Goal: Information Seeking & Learning: Learn about a topic

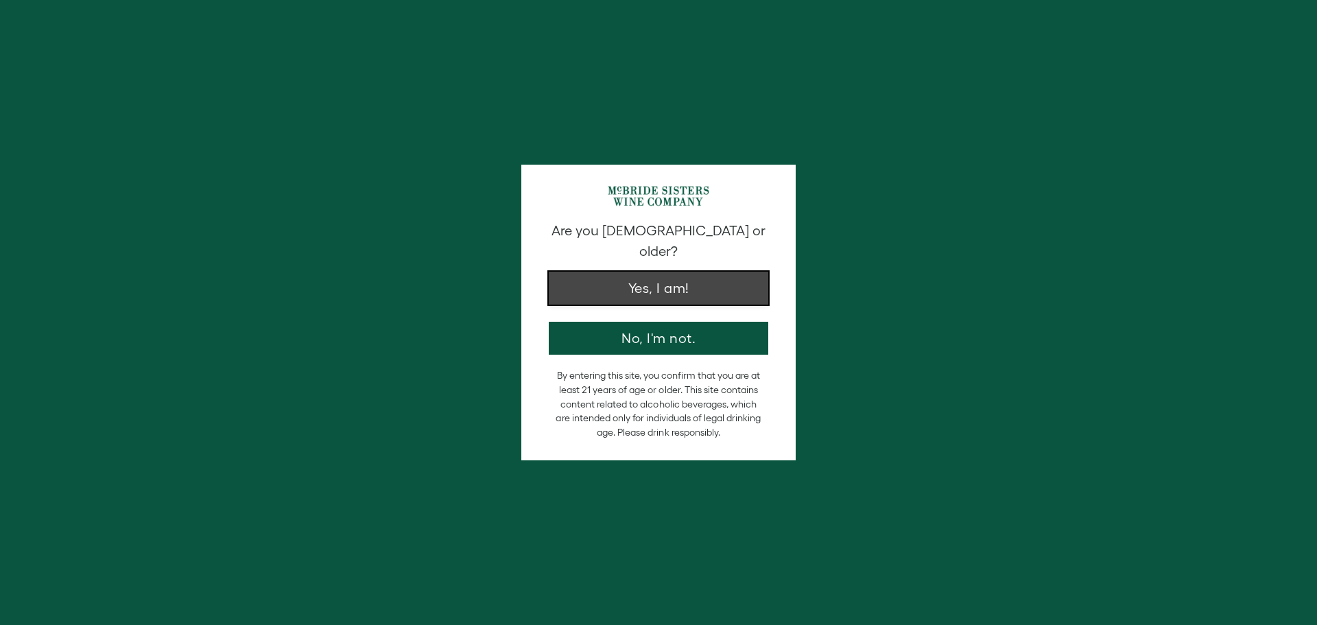
click at [615, 275] on button "Yes, I am!" at bounding box center [659, 288] width 220 height 33
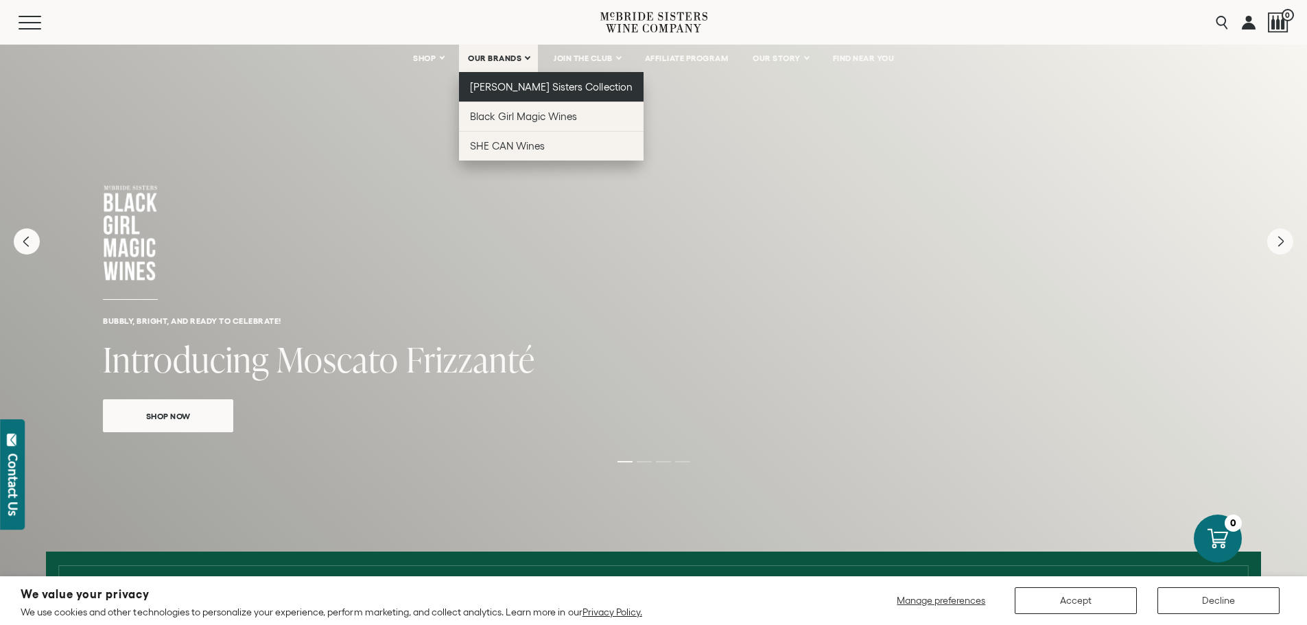
click at [504, 75] on link "[PERSON_NAME] Sisters Collection" at bounding box center [551, 86] width 185 height 29
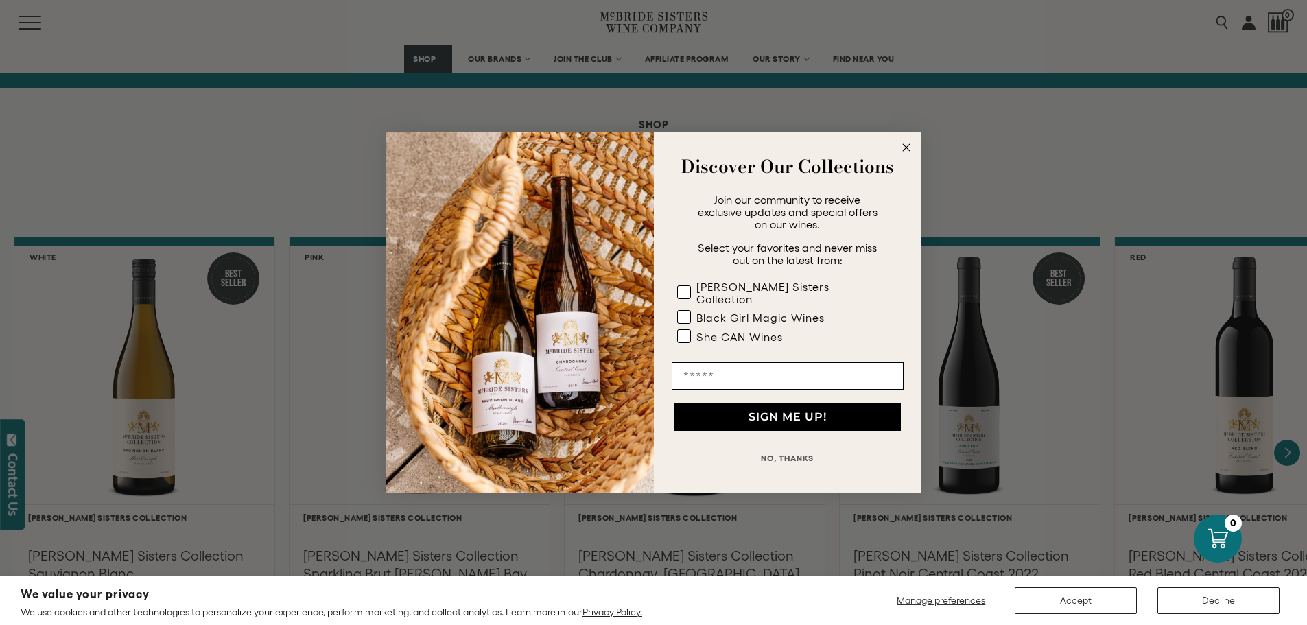
scroll to position [1029, 0]
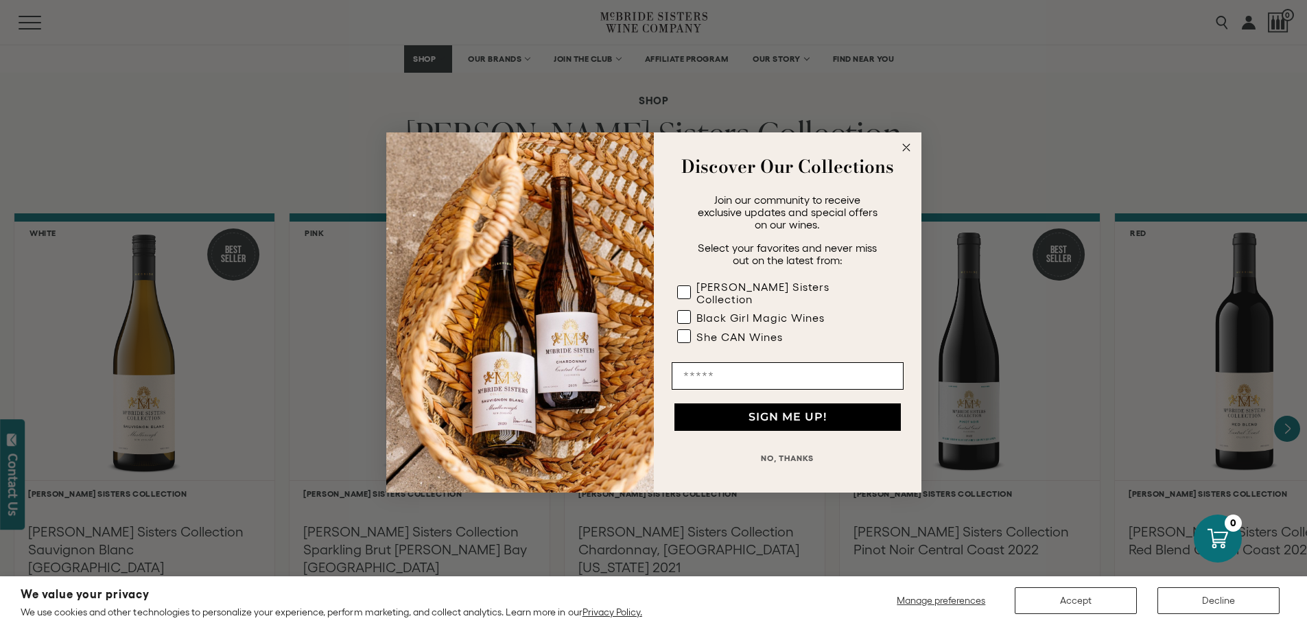
click at [905, 147] on circle "Close dialog" at bounding box center [906, 148] width 16 height 16
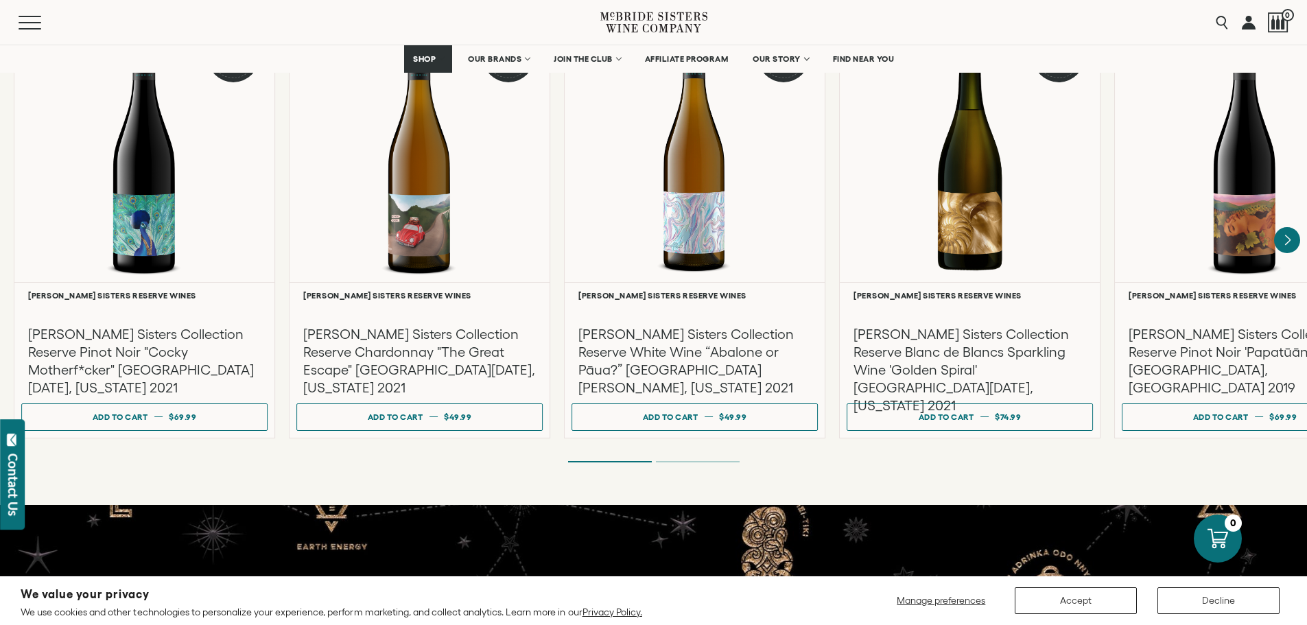
scroll to position [2264, 0]
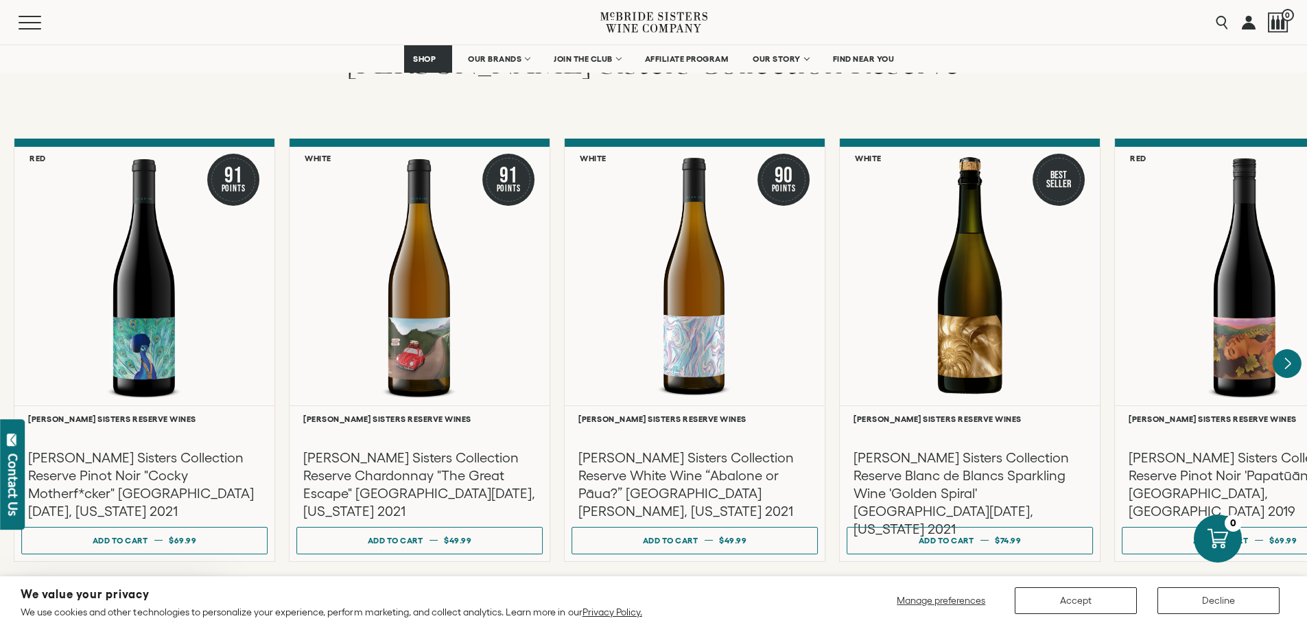
click at [1285, 349] on icon "Next" at bounding box center [1286, 363] width 29 height 29
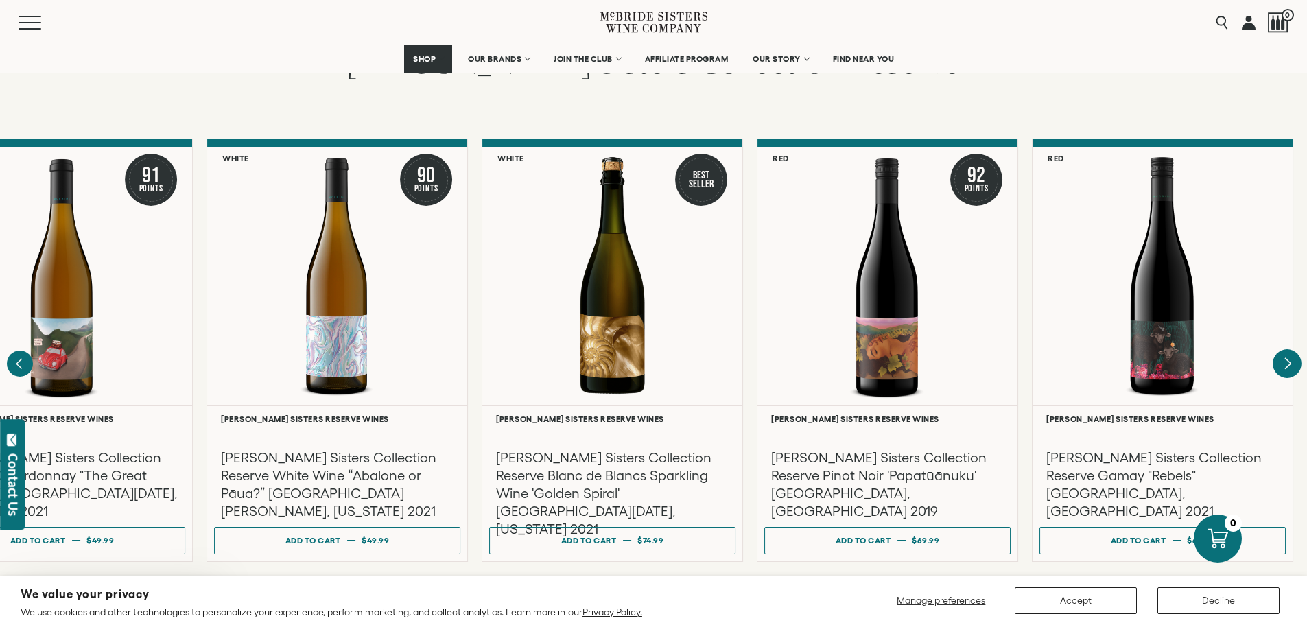
click at [0, 0] on div at bounding box center [0, 0] width 0 height 0
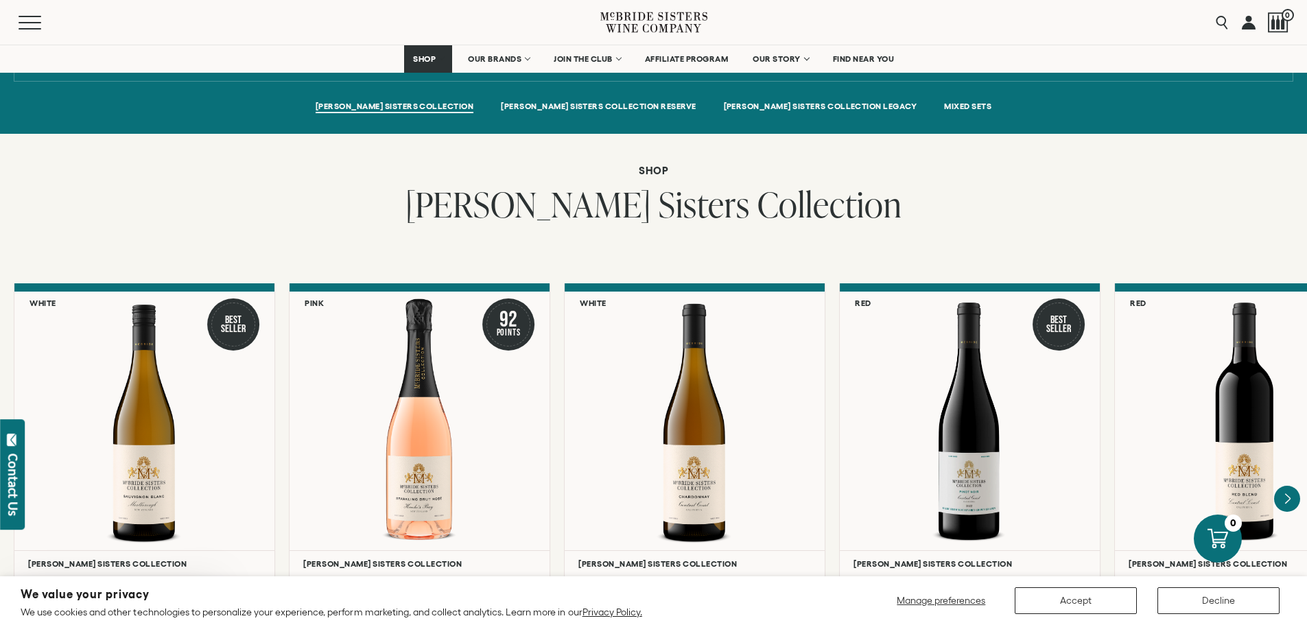
scroll to position [1029, 0]
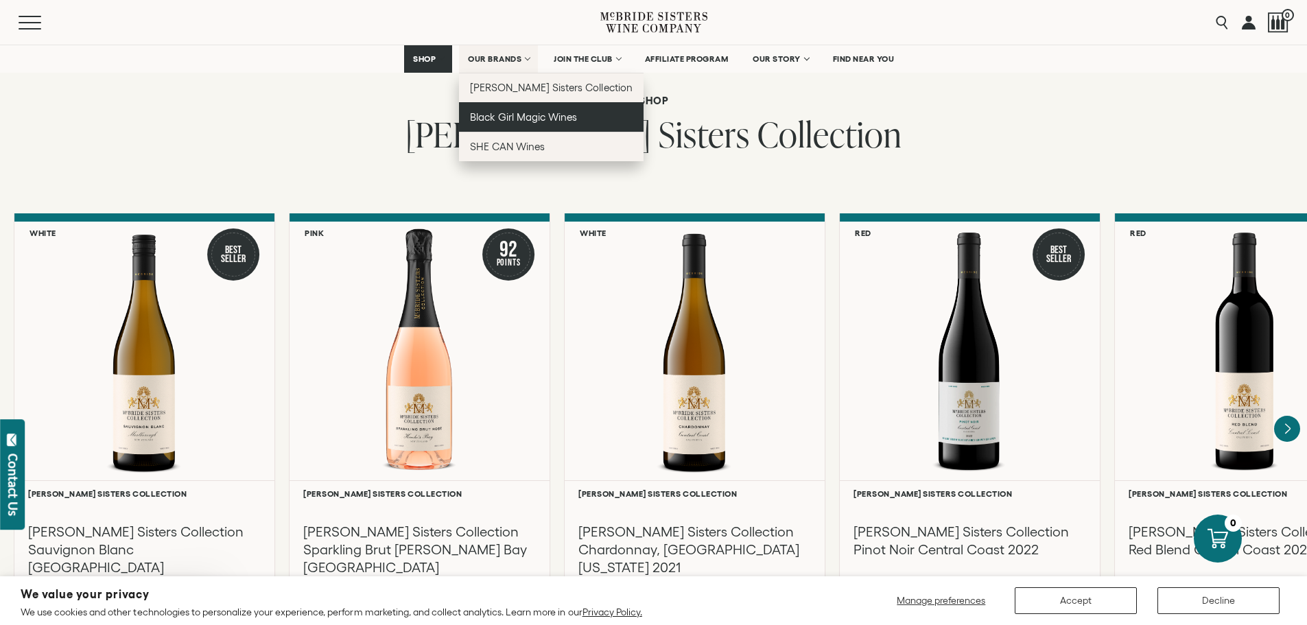
click at [510, 115] on span "Black Girl Magic Wines" at bounding box center [523, 117] width 107 height 12
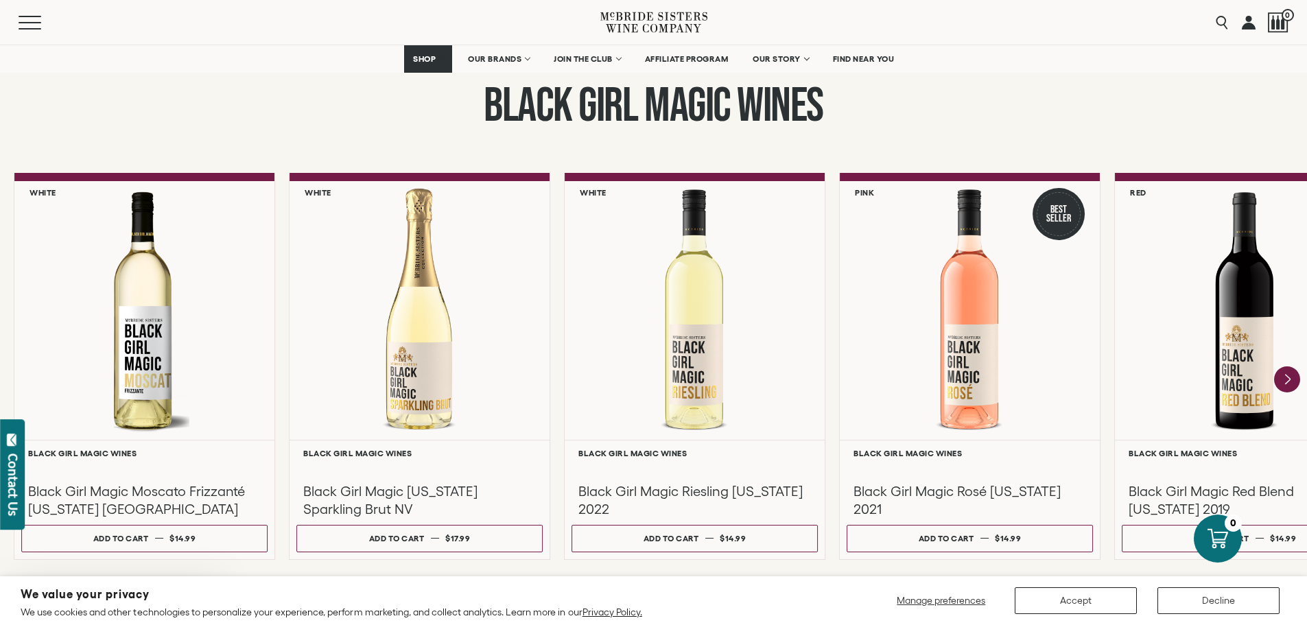
scroll to position [1102, 0]
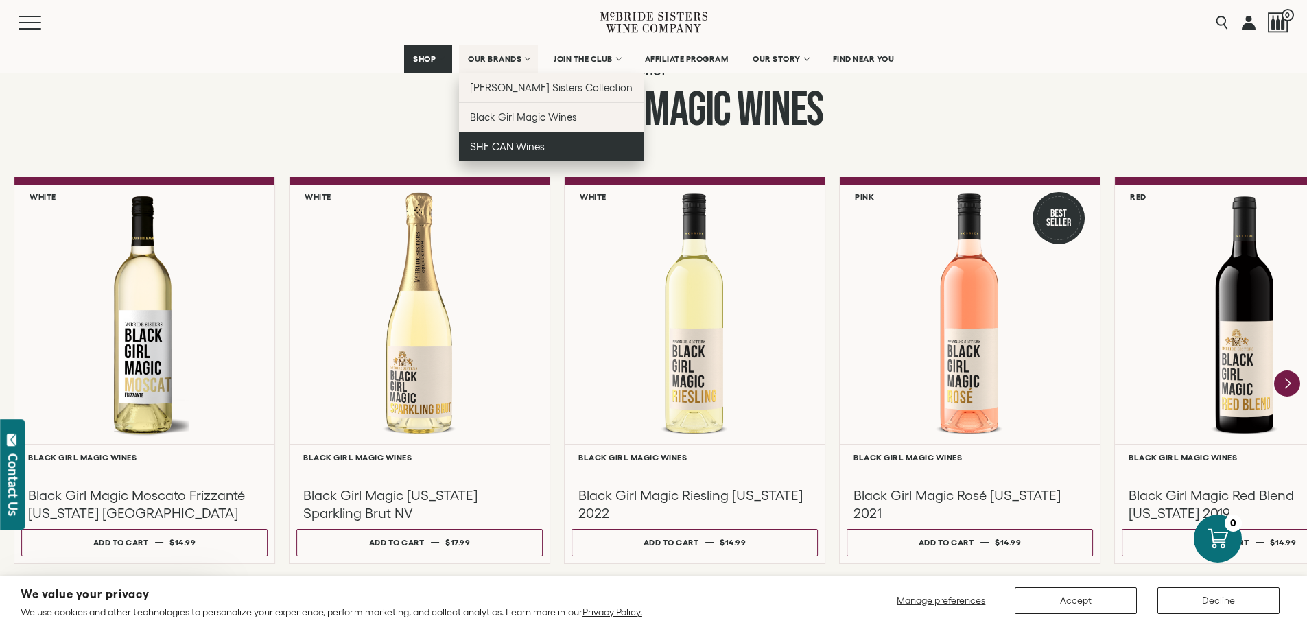
click at [514, 141] on span "SHE CAN Wines" at bounding box center [507, 147] width 75 height 12
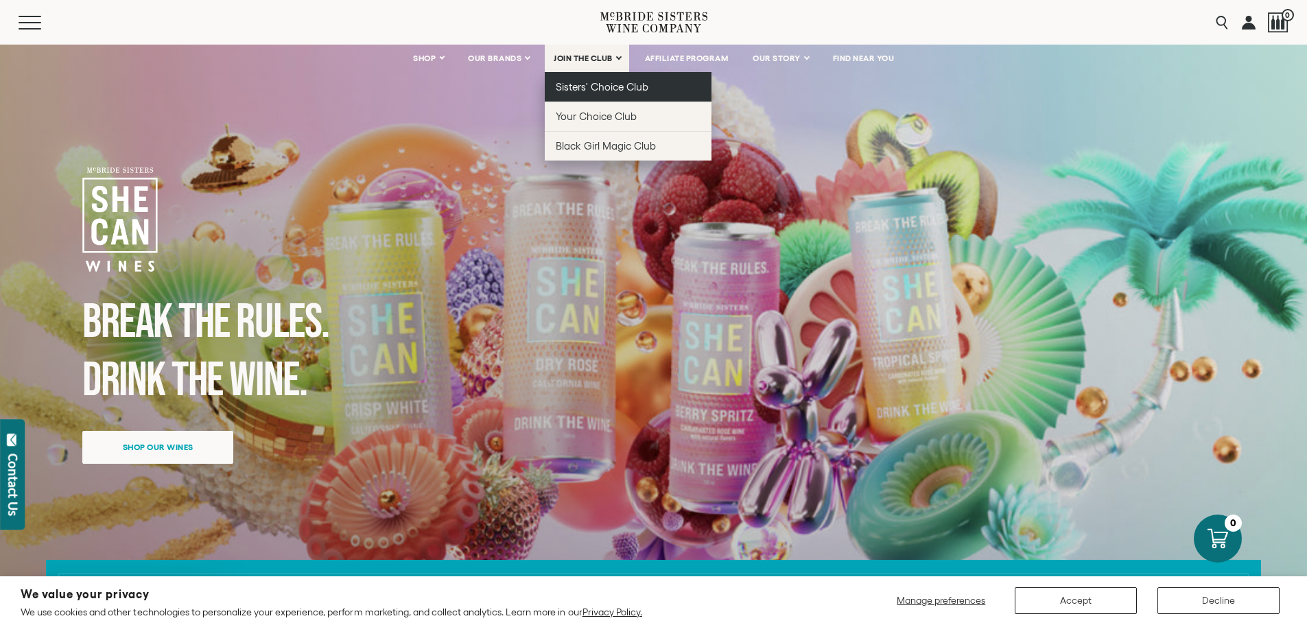
click at [584, 78] on link "Sisters' Choice Club" at bounding box center [628, 86] width 167 height 29
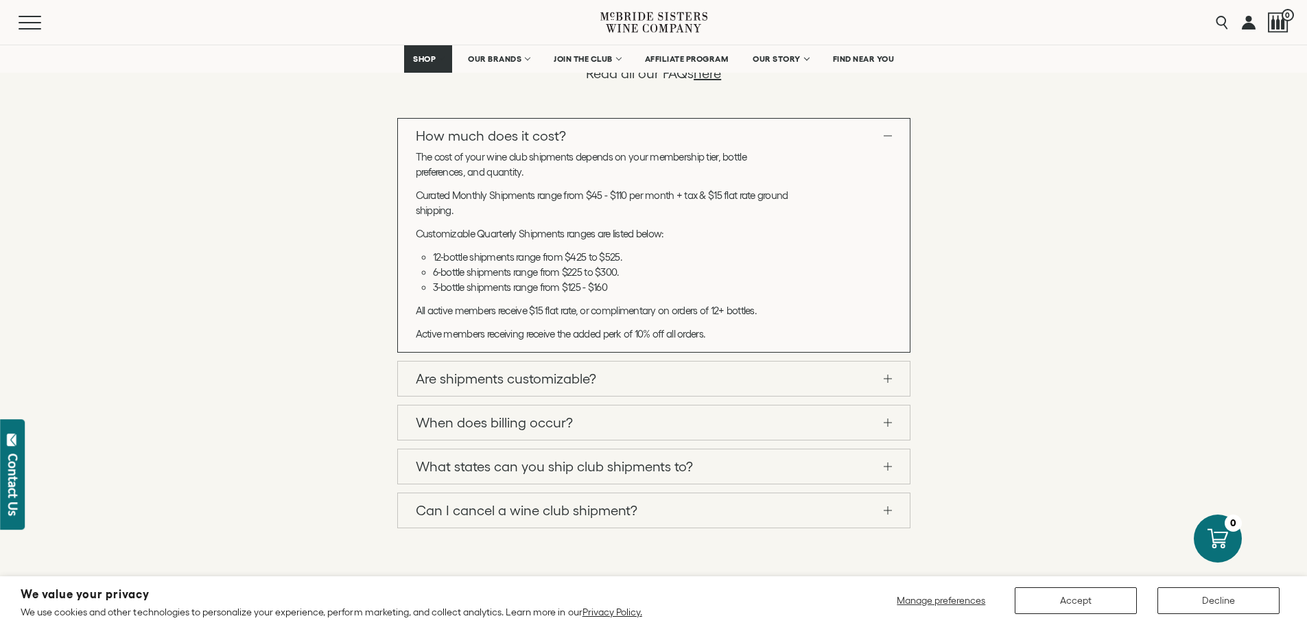
scroll to position [1509, 0]
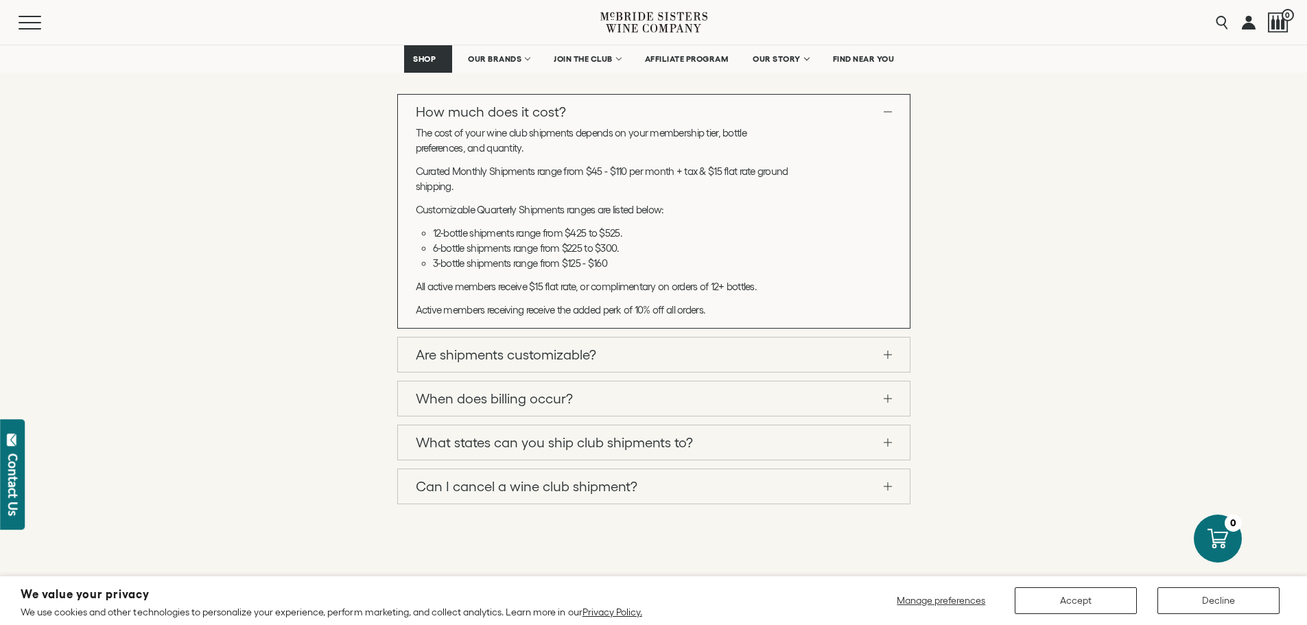
click at [881, 355] on link "Are shipments customizable?" at bounding box center [654, 354] width 512 height 34
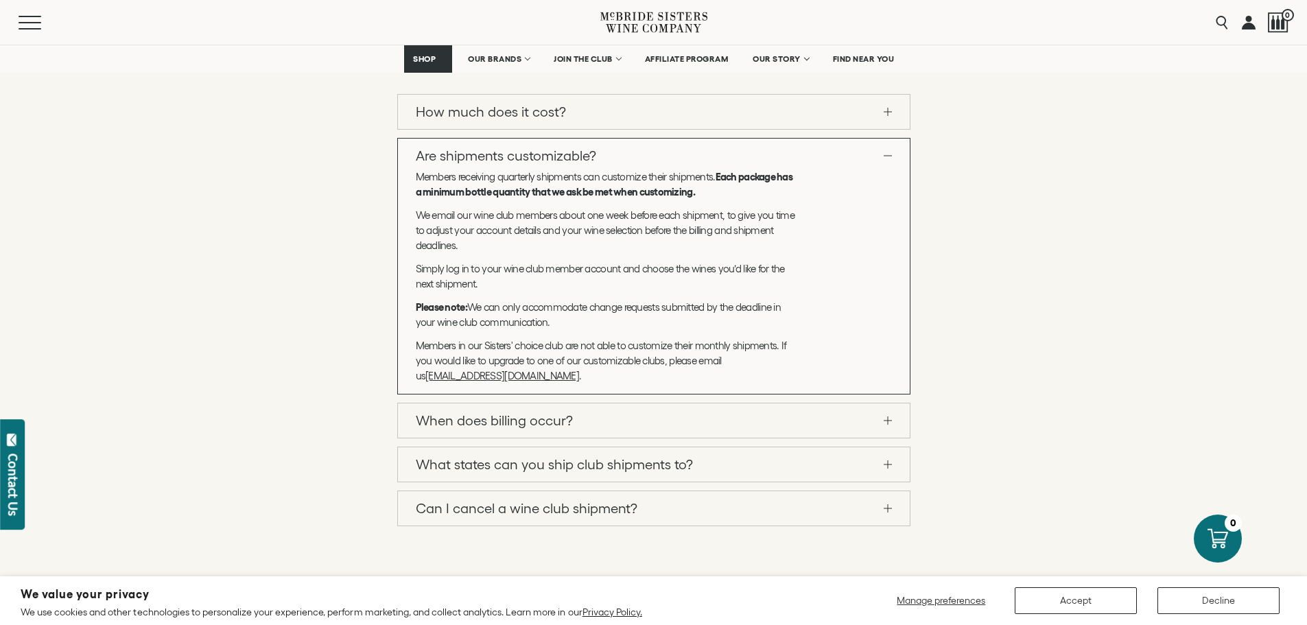
click at [891, 158] on link "Are shipments customizable?" at bounding box center [654, 156] width 512 height 34
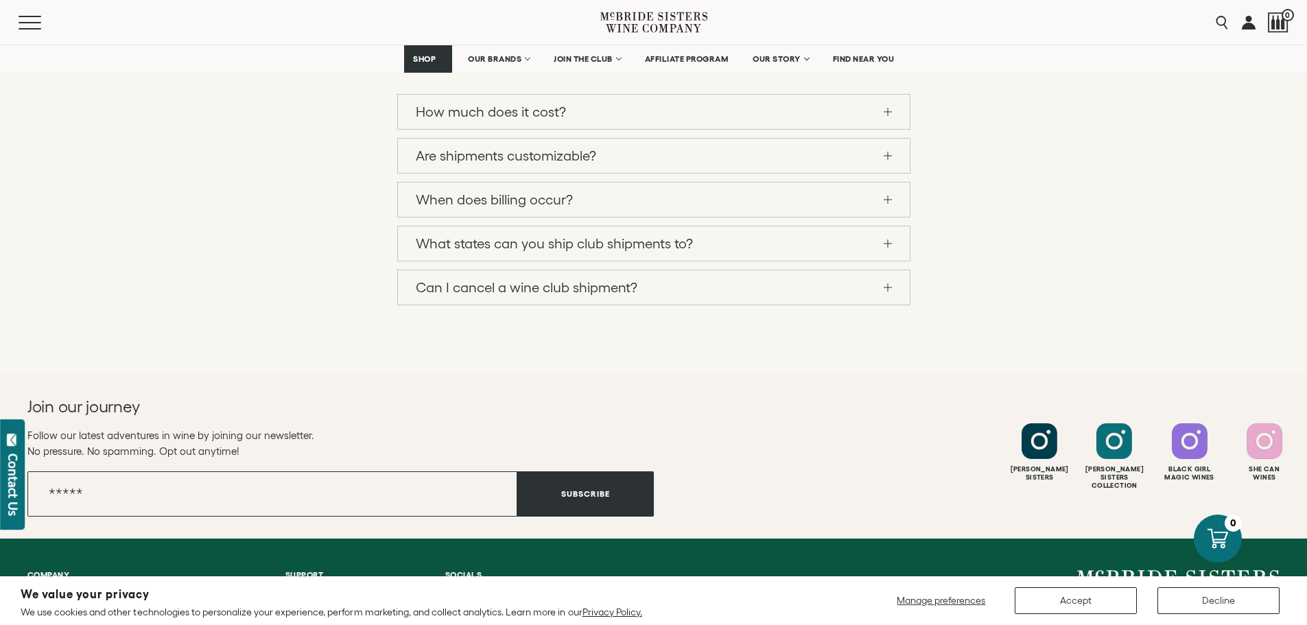
click at [892, 200] on link "When does billing occur?" at bounding box center [654, 199] width 512 height 34
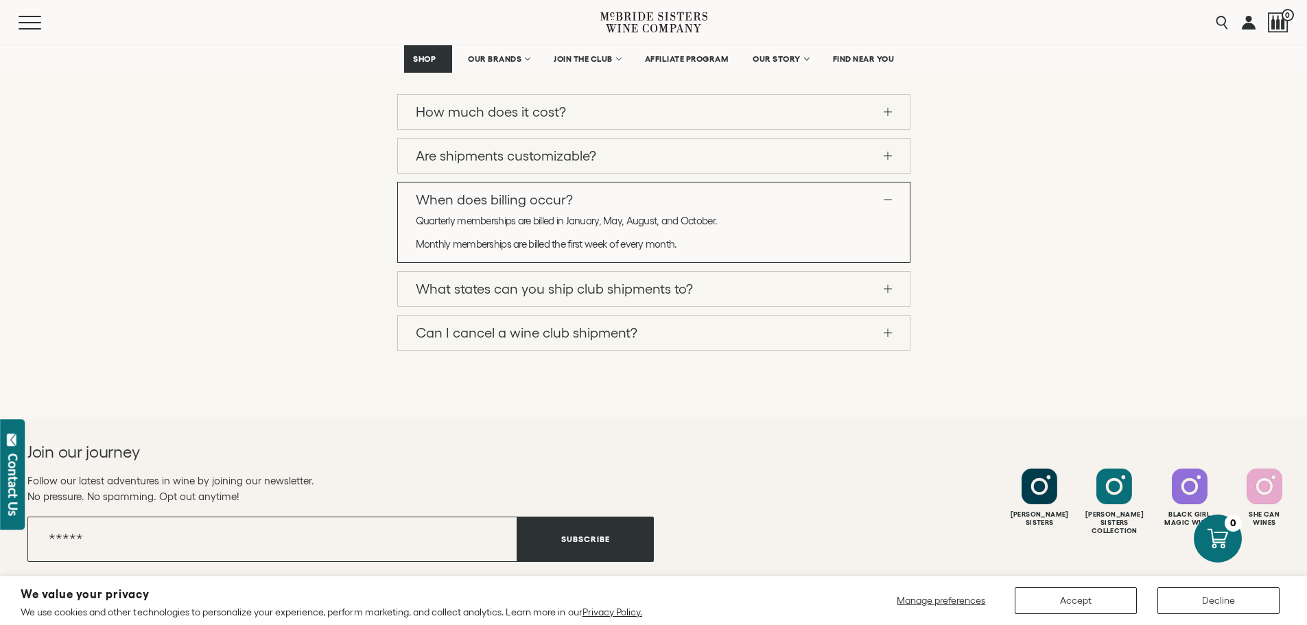
click at [892, 200] on link "When does billing occur?" at bounding box center [654, 199] width 512 height 34
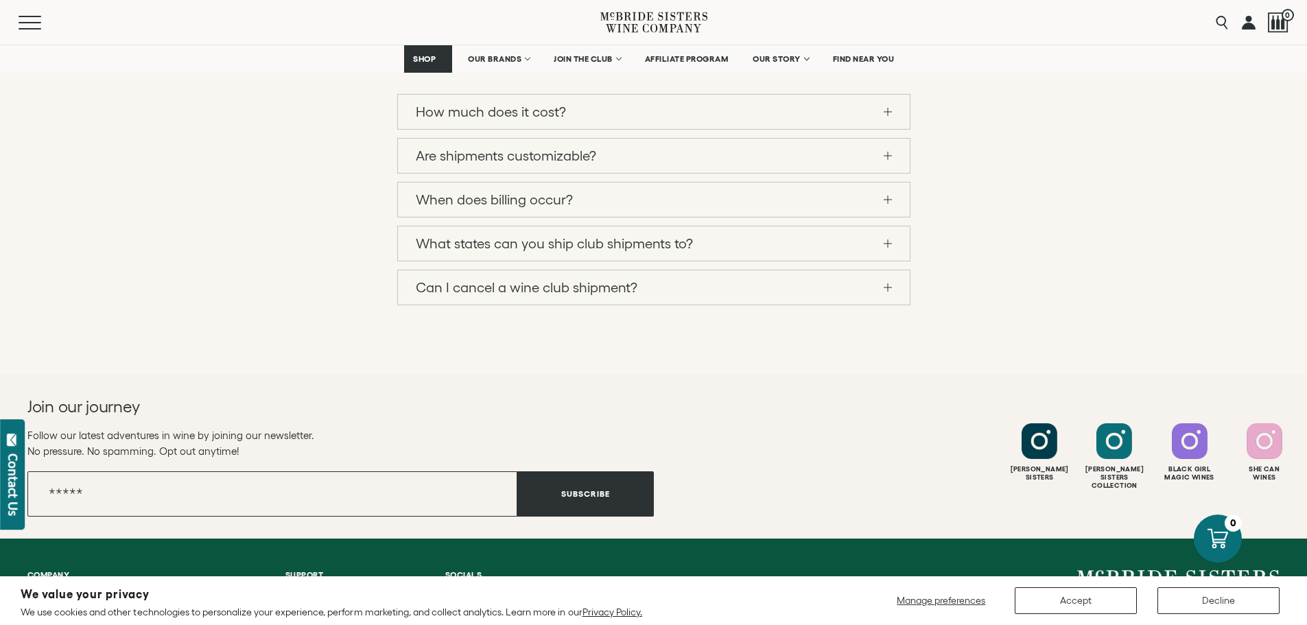
click at [888, 241] on link "What states can you ship club shipments to?" at bounding box center [654, 243] width 512 height 34
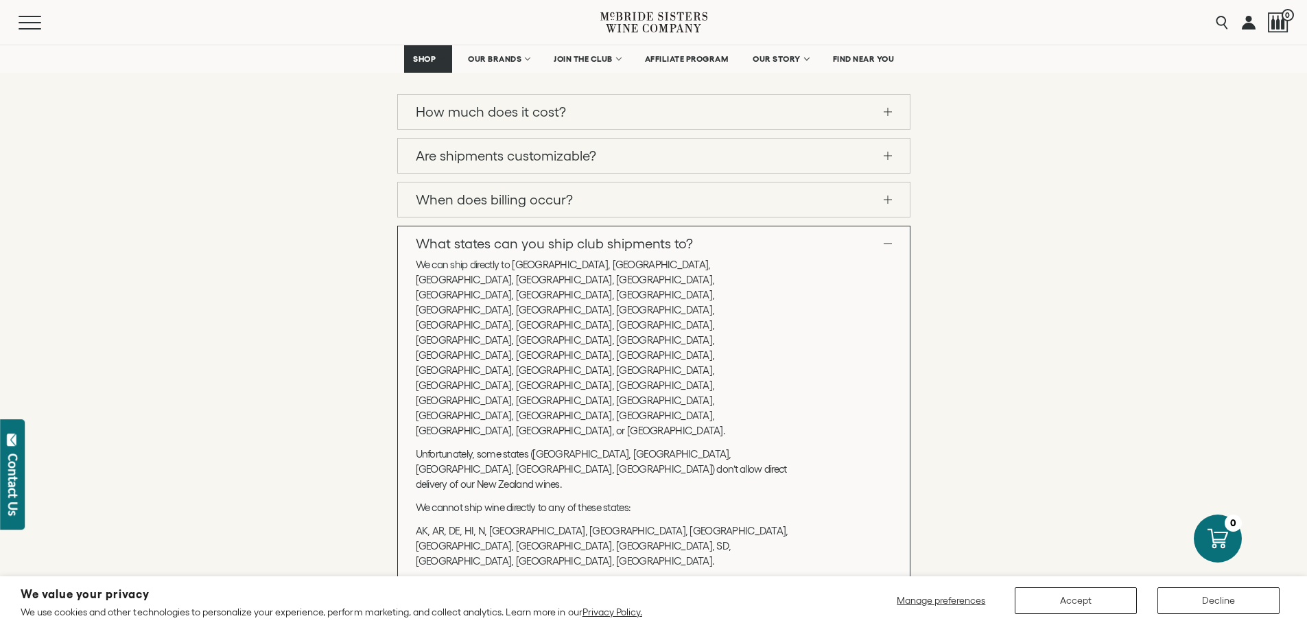
click at [888, 241] on link "What states can you ship club shipments to?" at bounding box center [654, 243] width 512 height 34
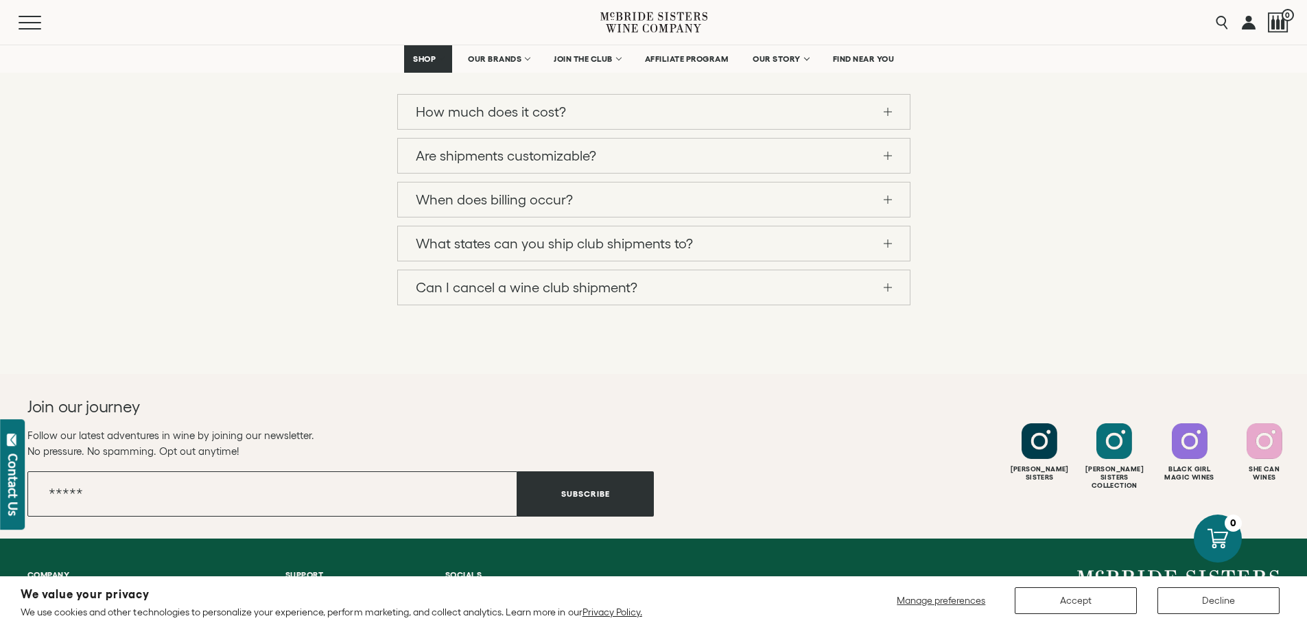
click at [884, 285] on link "Can I cancel a wine club shipment?" at bounding box center [654, 287] width 512 height 34
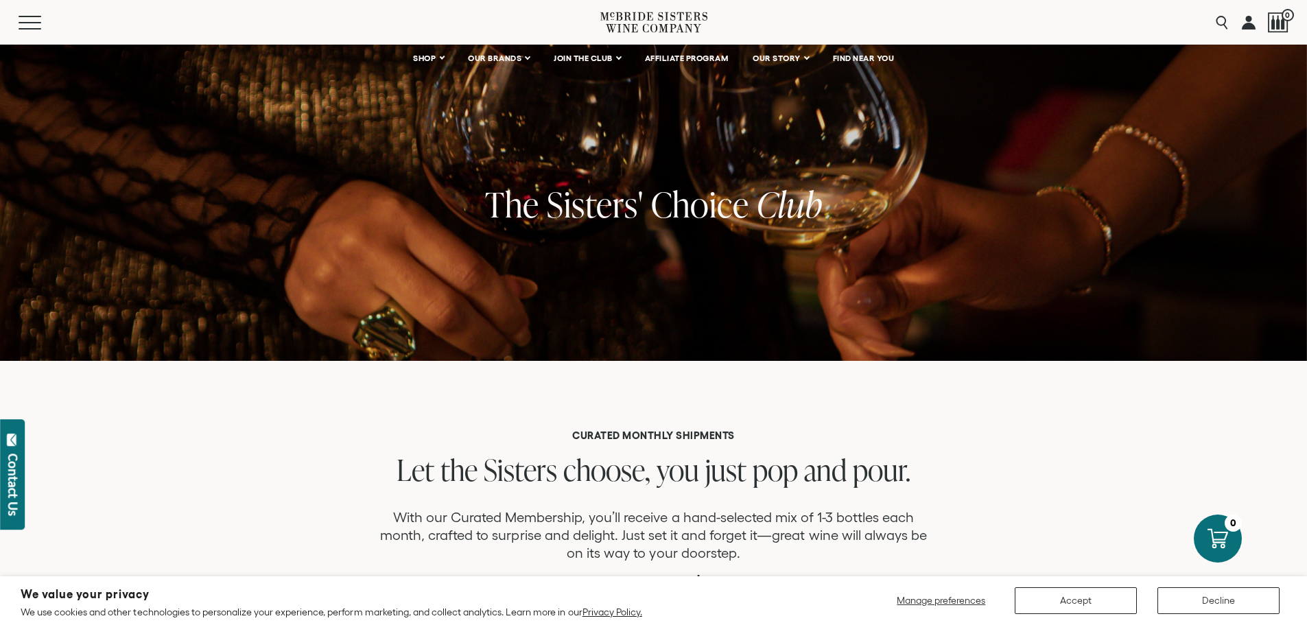
scroll to position [0, 0]
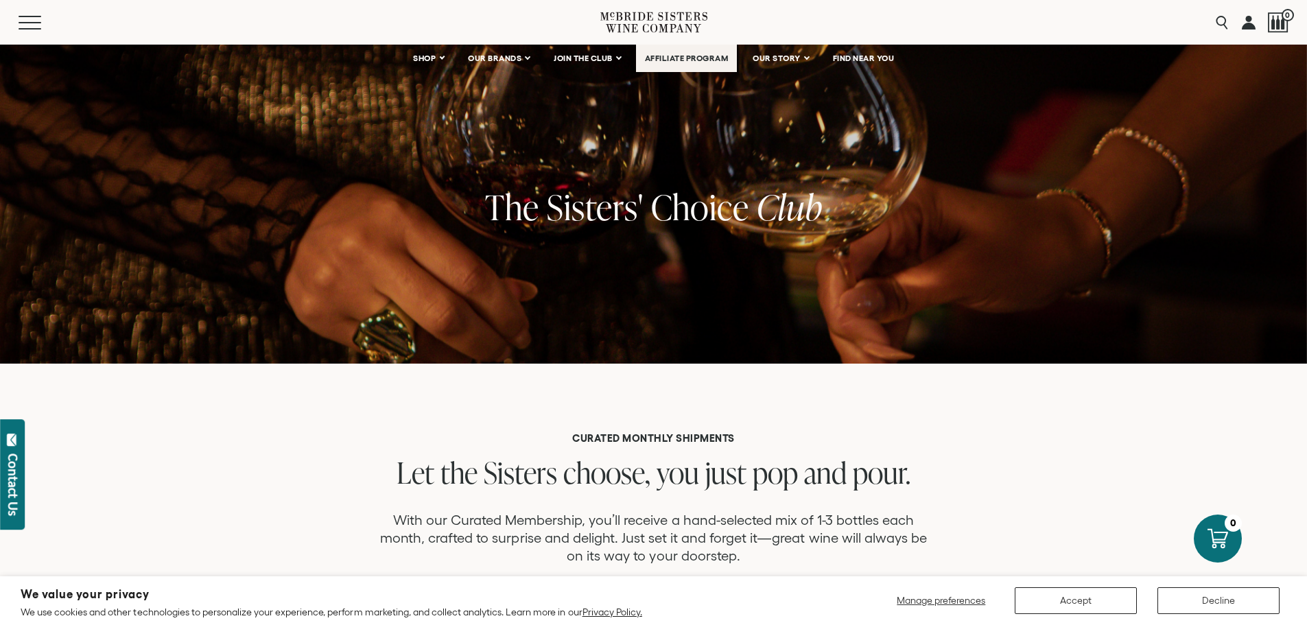
click at [710, 64] on link "AFFILIATE PROGRAM" at bounding box center [687, 58] width 102 height 27
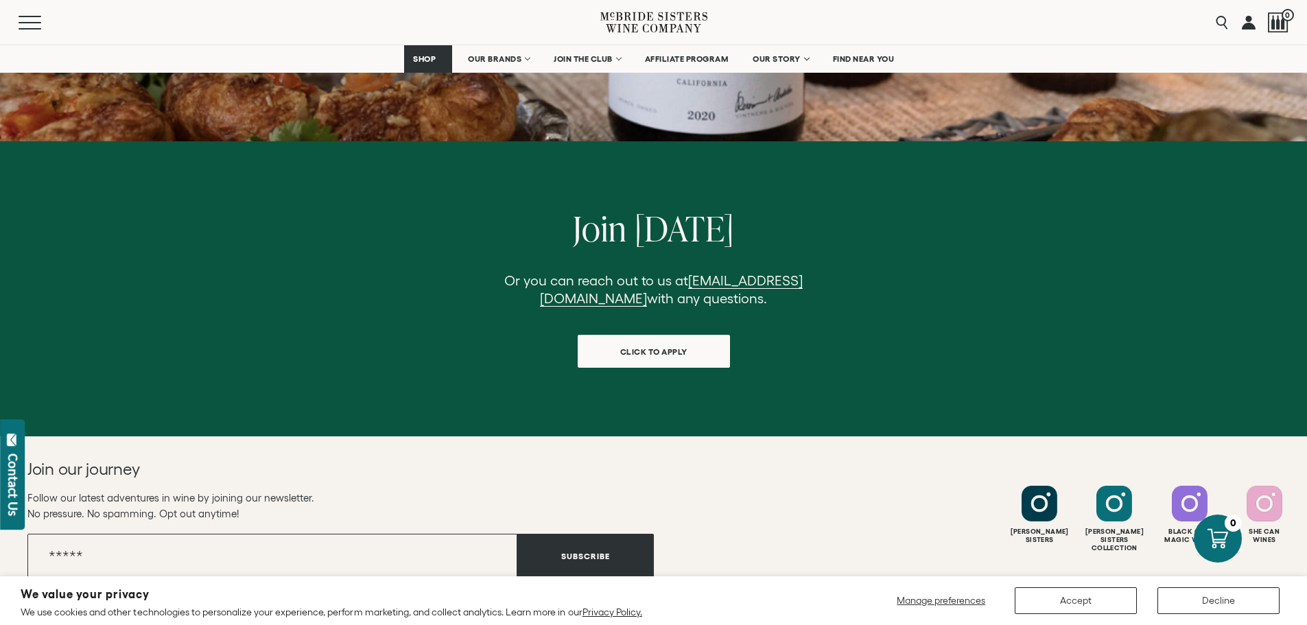
scroll to position [1303, 0]
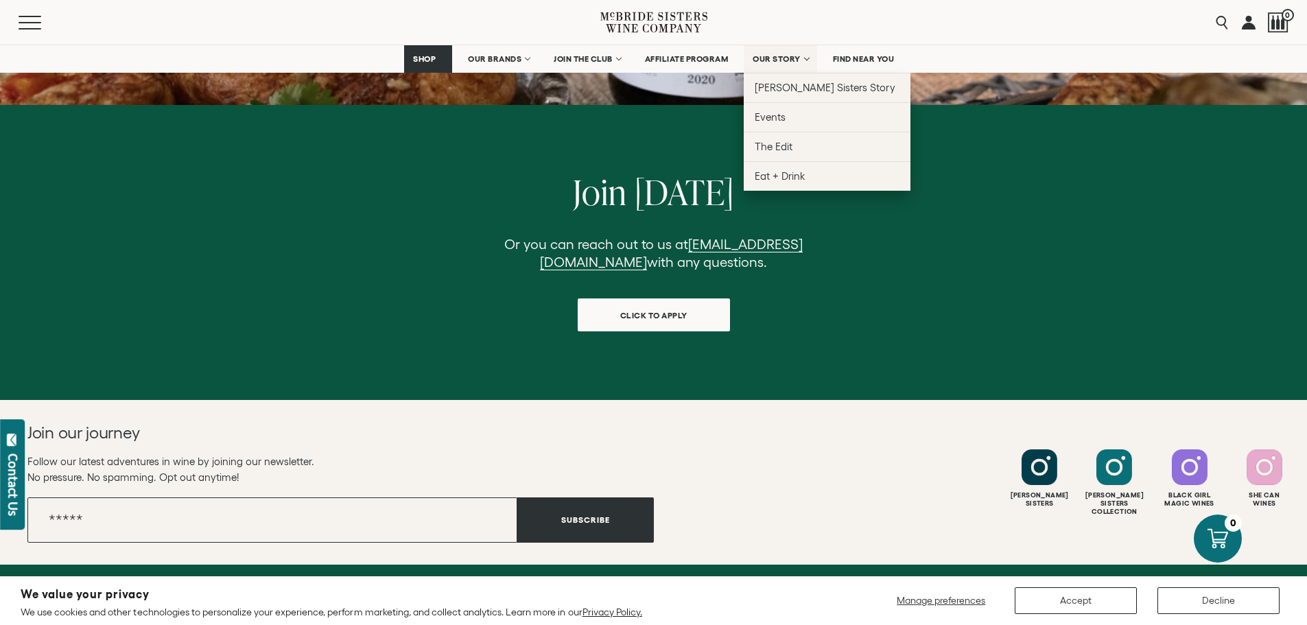
click at [766, 58] on span "OUR STORY" at bounding box center [777, 59] width 48 height 10
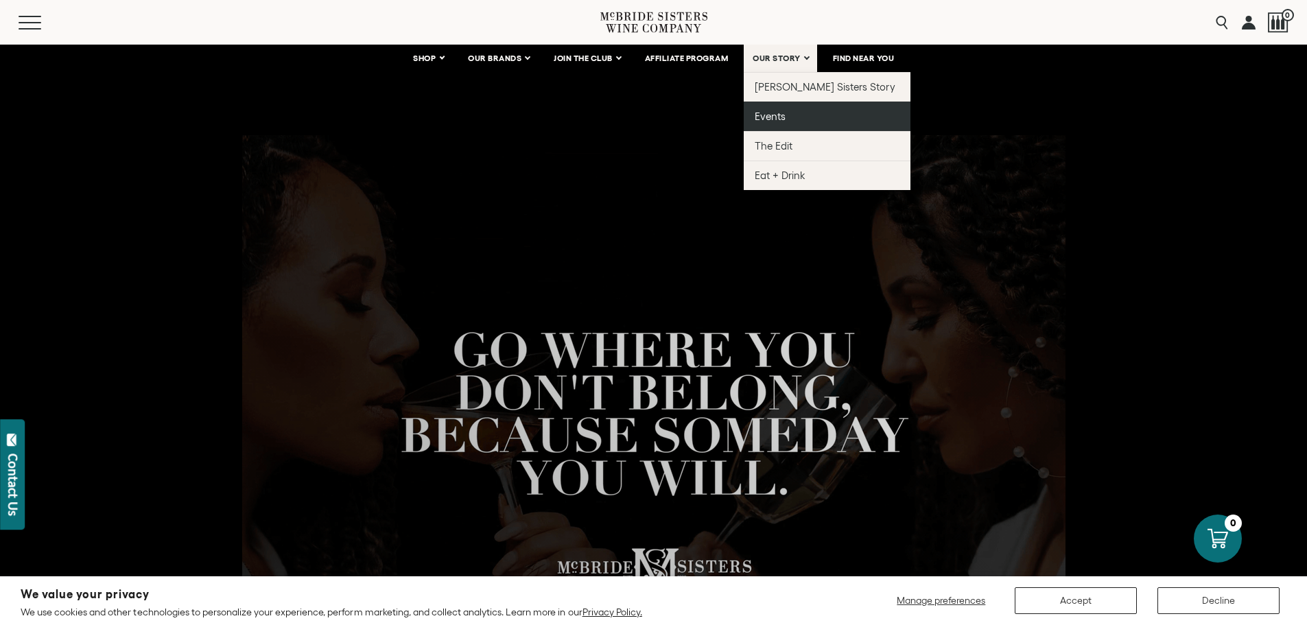
click at [779, 107] on link "Events" at bounding box center [827, 116] width 167 height 29
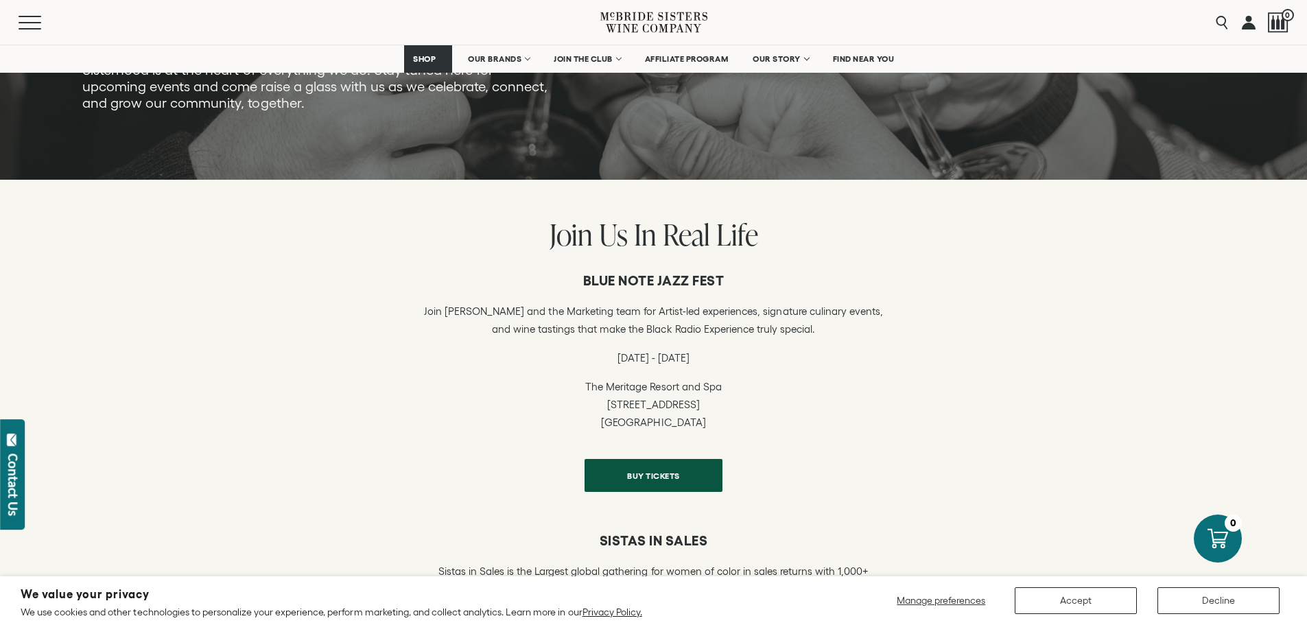
scroll to position [137, 0]
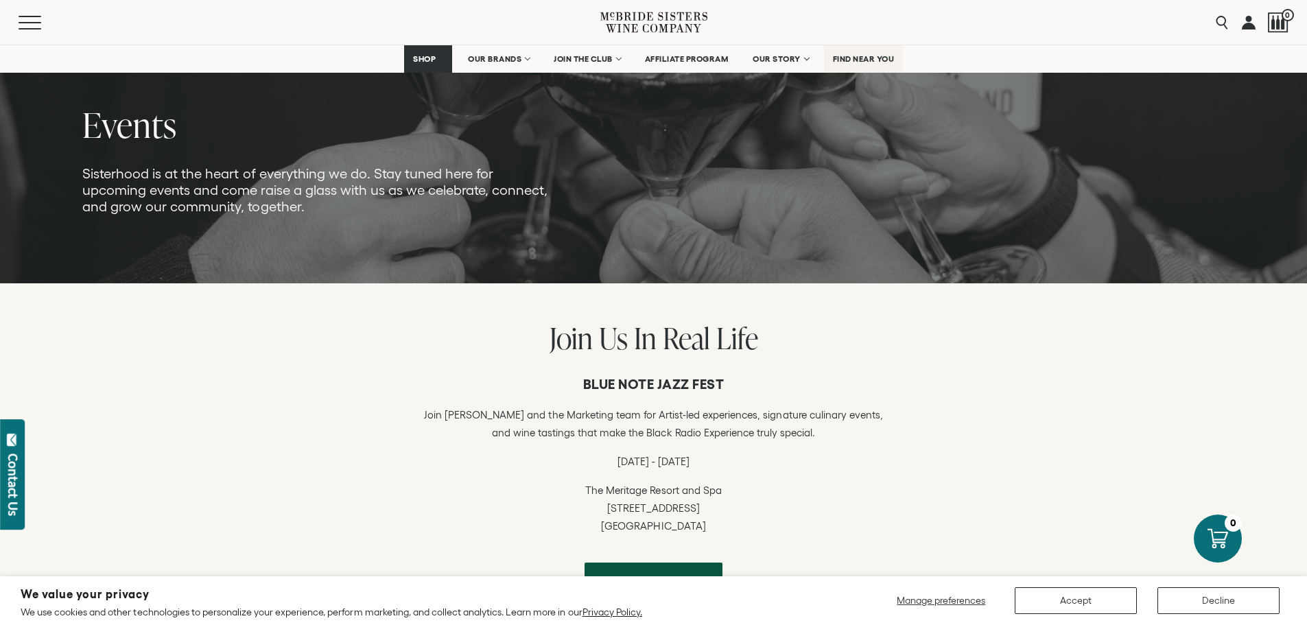
click at [860, 61] on span "FIND NEAR YOU" at bounding box center [864, 59] width 62 height 10
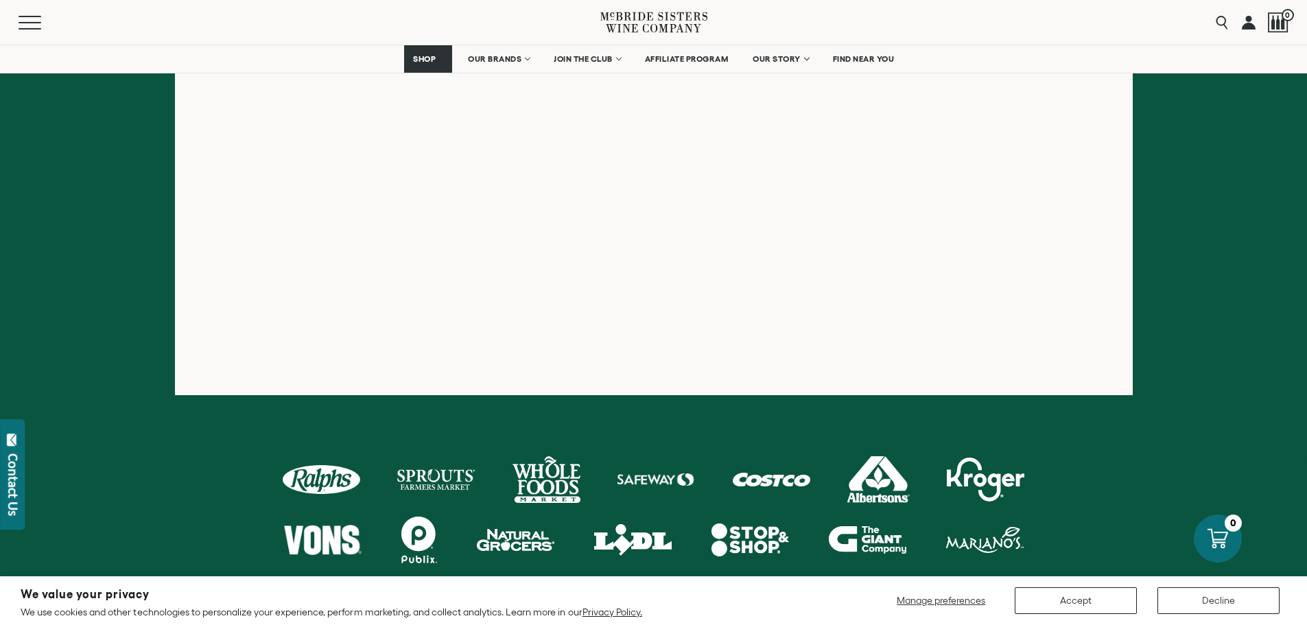
scroll to position [549, 0]
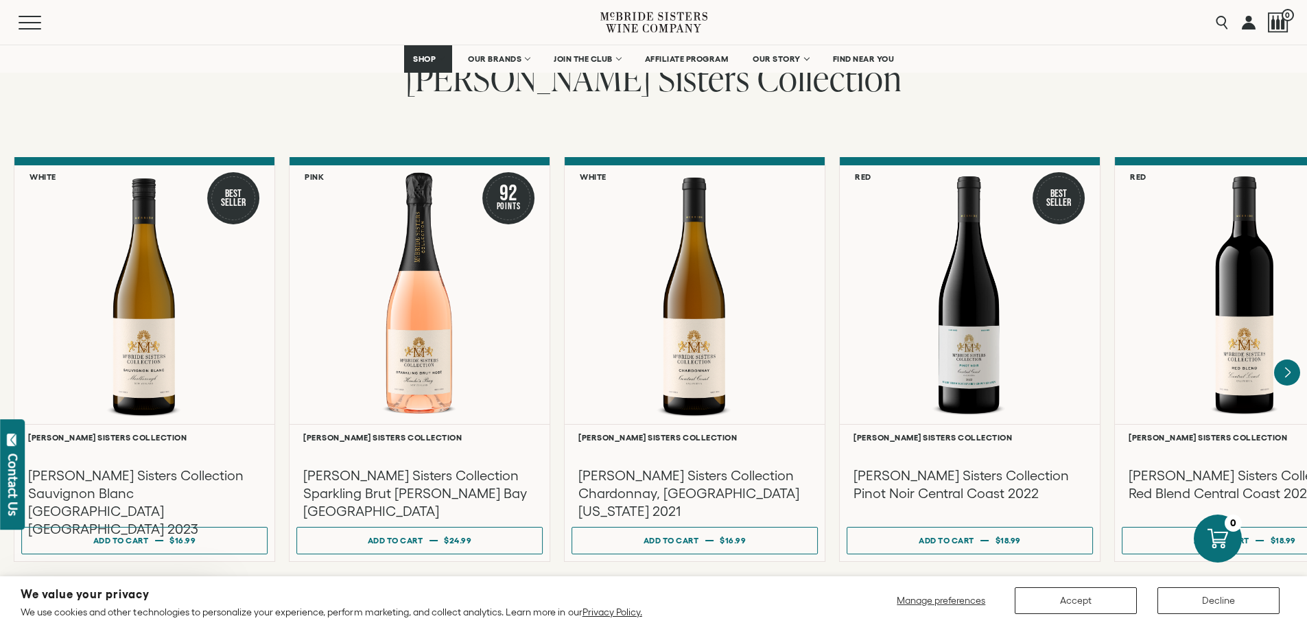
scroll to position [1098, 0]
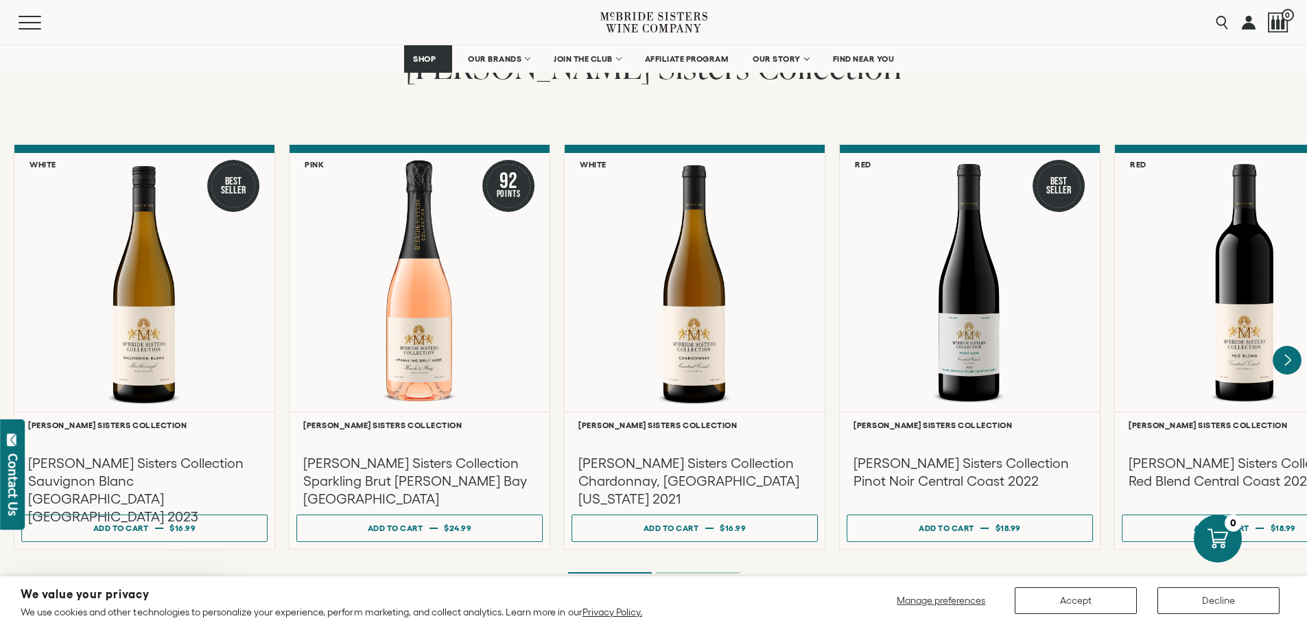
click at [1285, 355] on icon "Next" at bounding box center [1287, 360] width 5 height 11
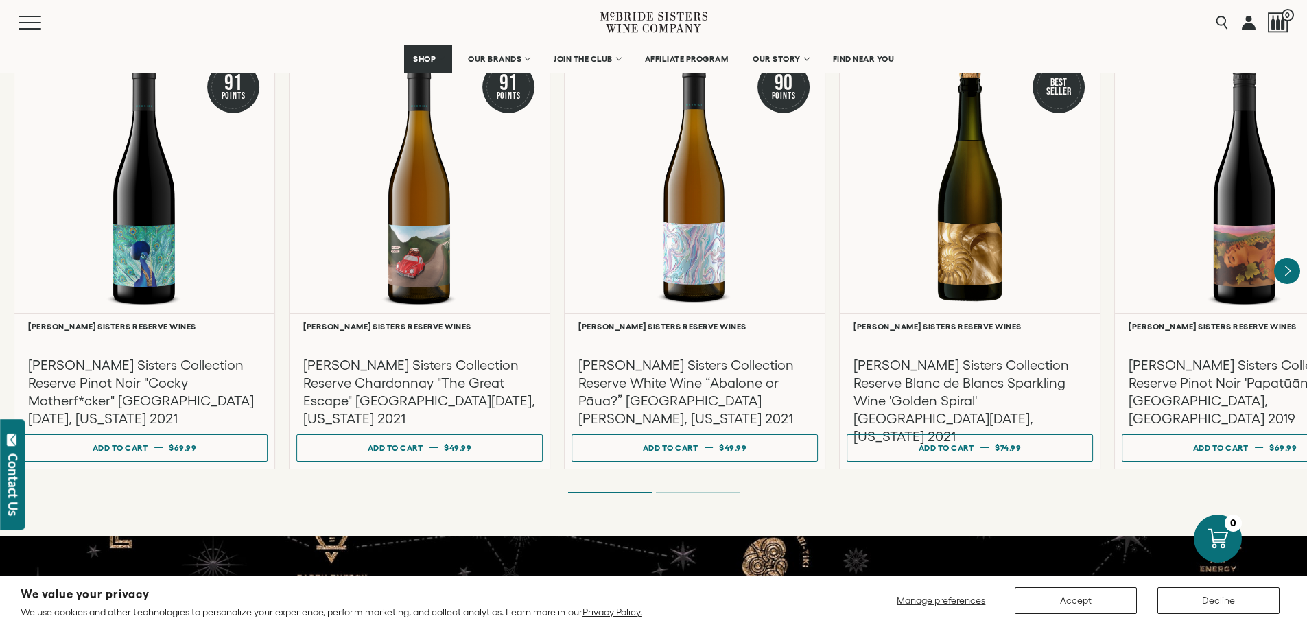
scroll to position [2332, 0]
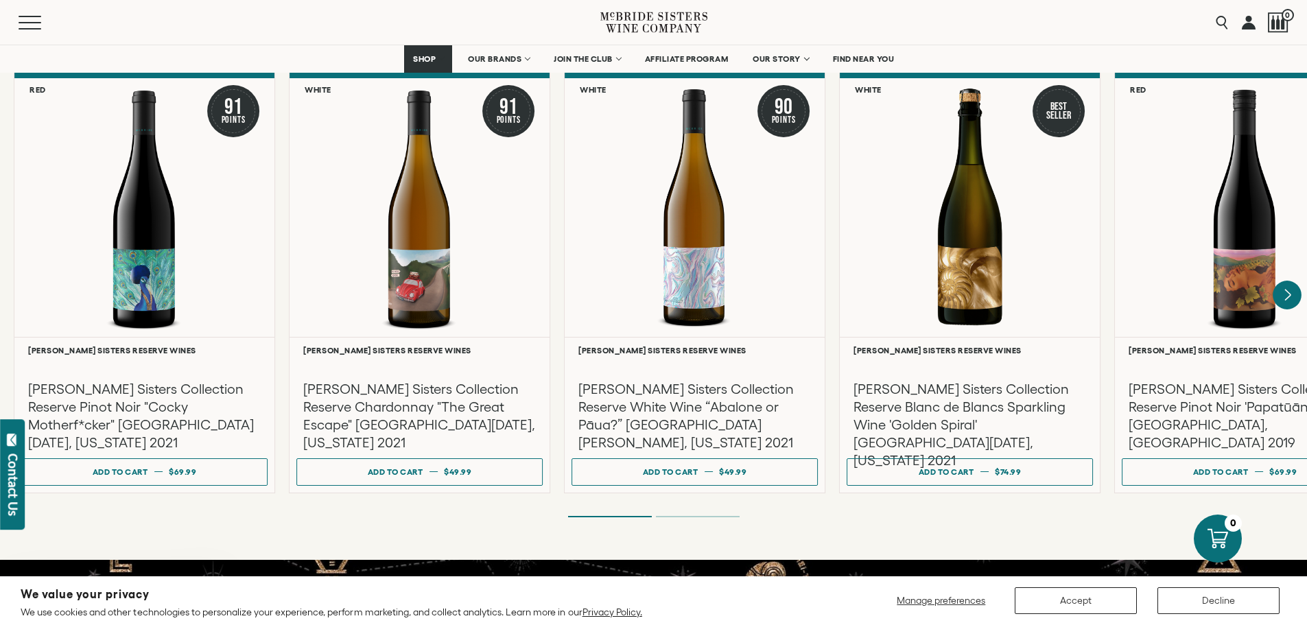
click at [1288, 281] on icon "Next" at bounding box center [1286, 295] width 29 height 29
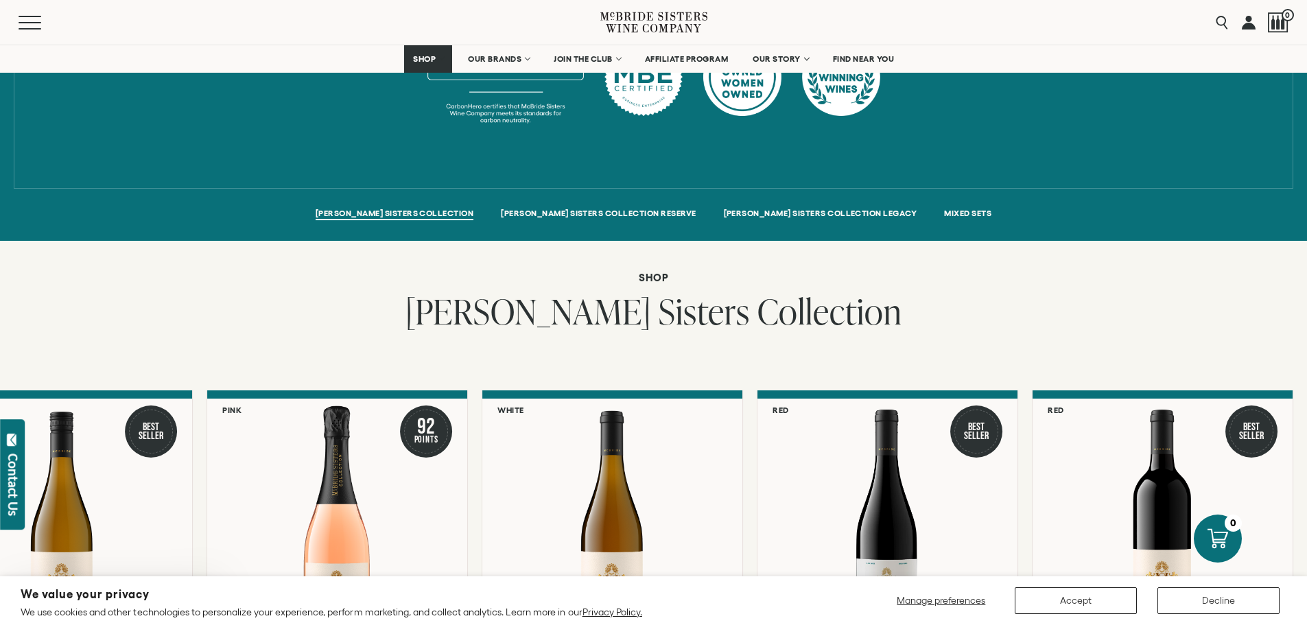
scroll to position [823, 0]
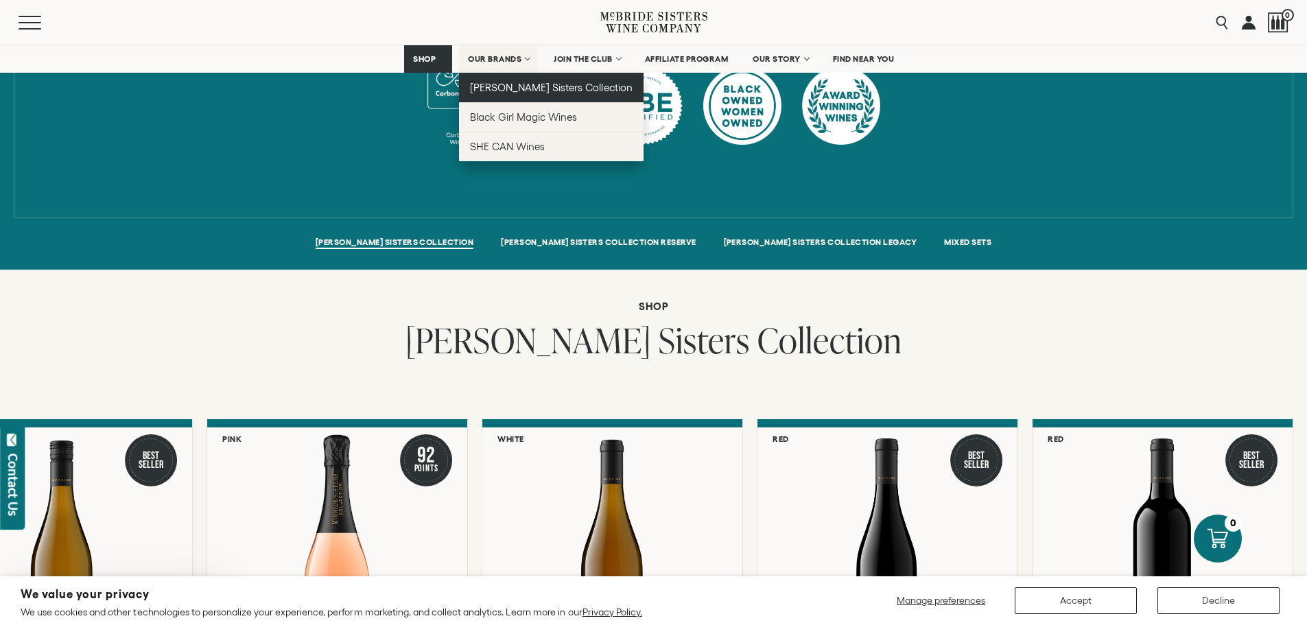
click at [496, 82] on span "[PERSON_NAME] Sisters Collection" at bounding box center [551, 88] width 163 height 12
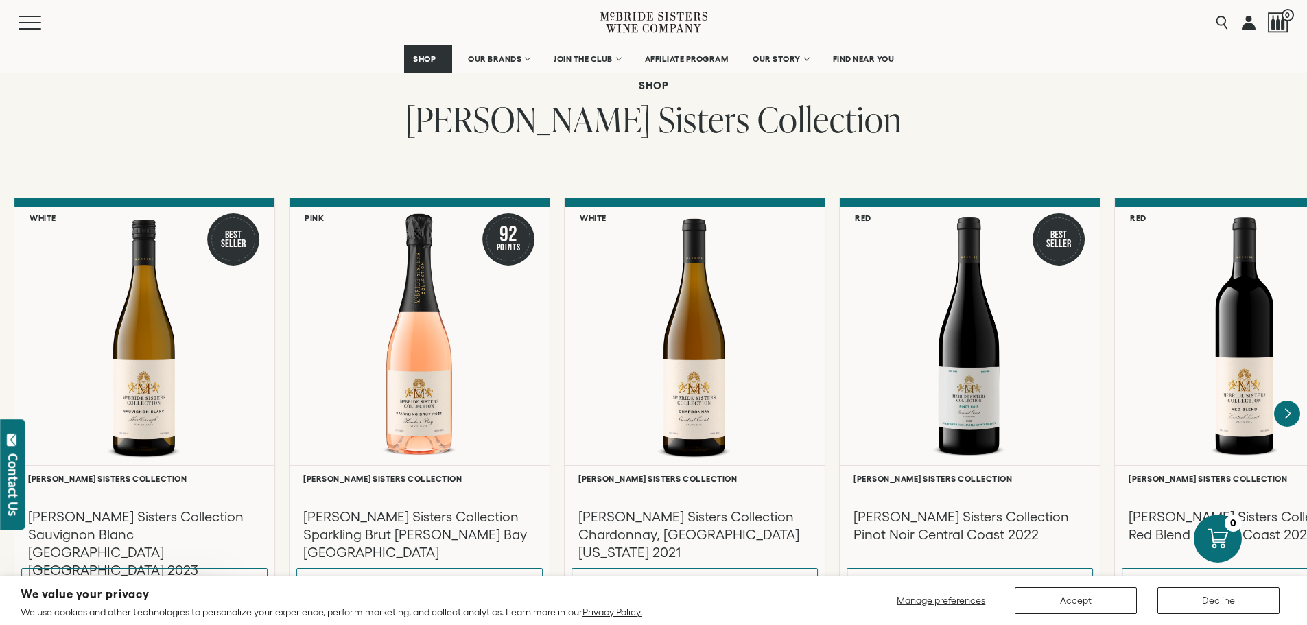
scroll to position [1029, 0]
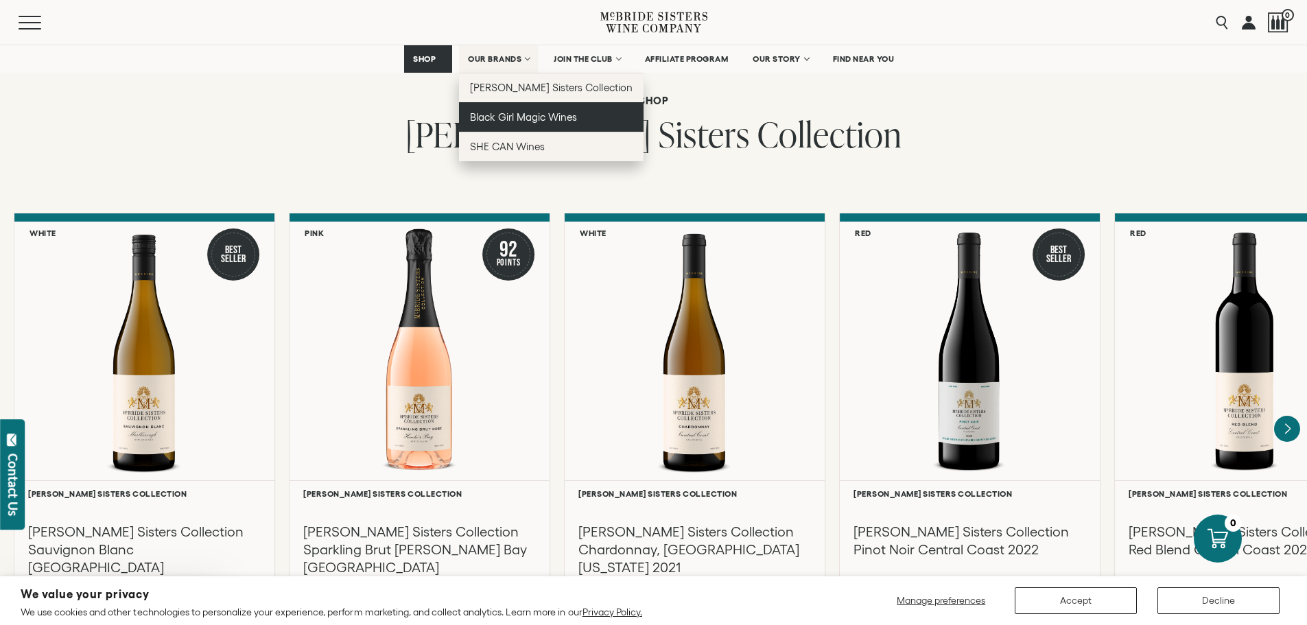
click at [508, 116] on span "Black Girl Magic Wines" at bounding box center [523, 117] width 107 height 12
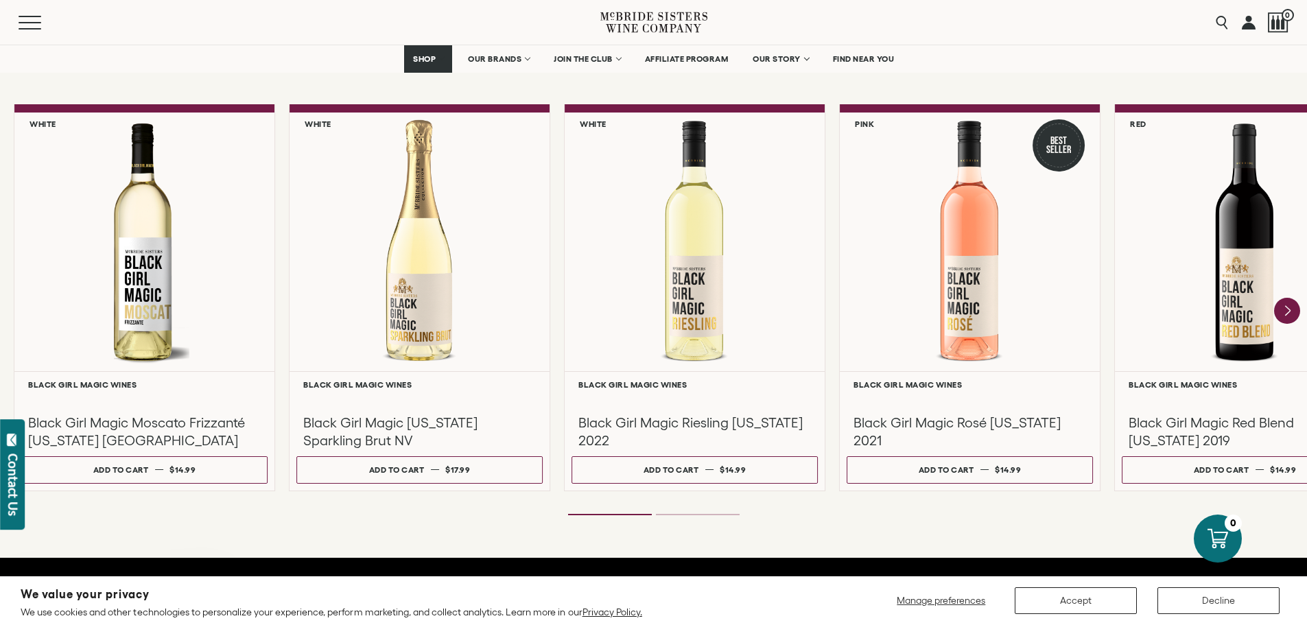
scroll to position [1166, 0]
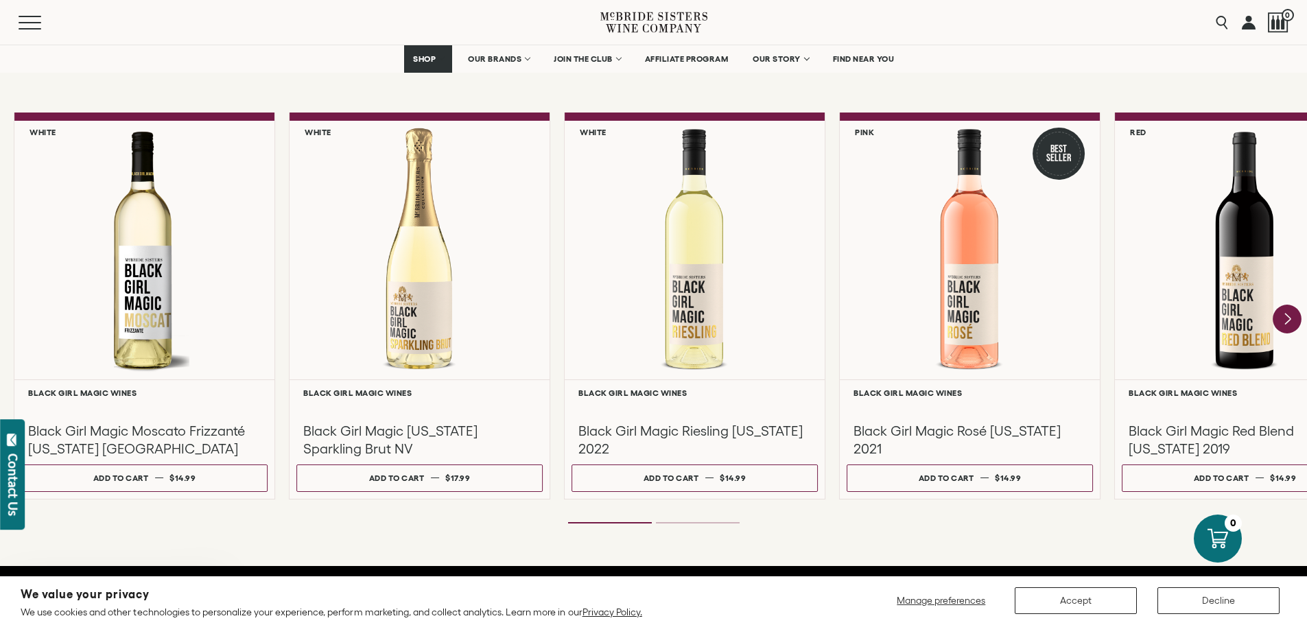
click at [1292, 320] on icon "Next" at bounding box center [1286, 319] width 29 height 29
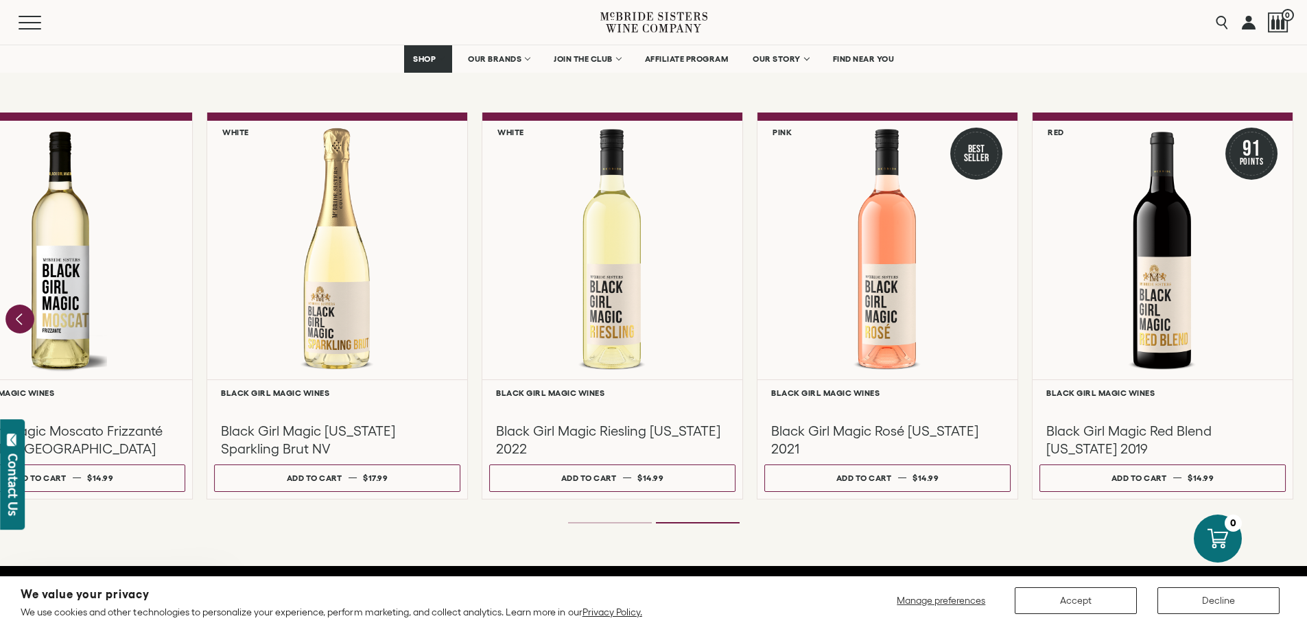
click at [14, 313] on icon "Previous" at bounding box center [19, 319] width 29 height 29
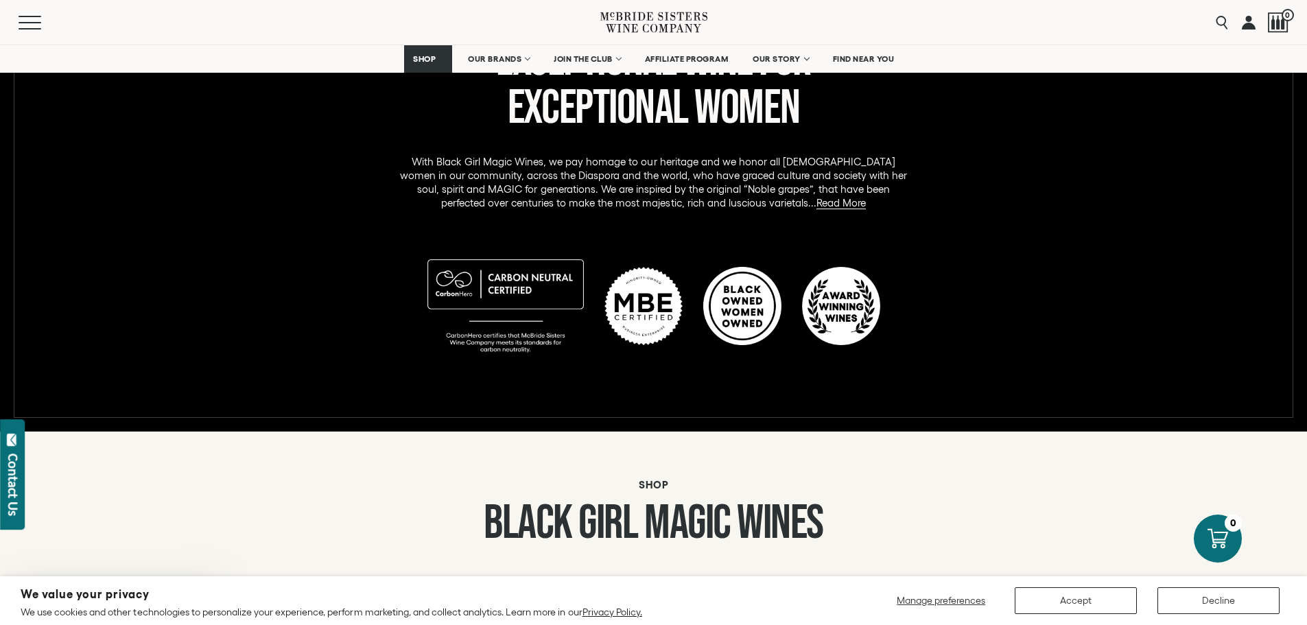
scroll to position [686, 0]
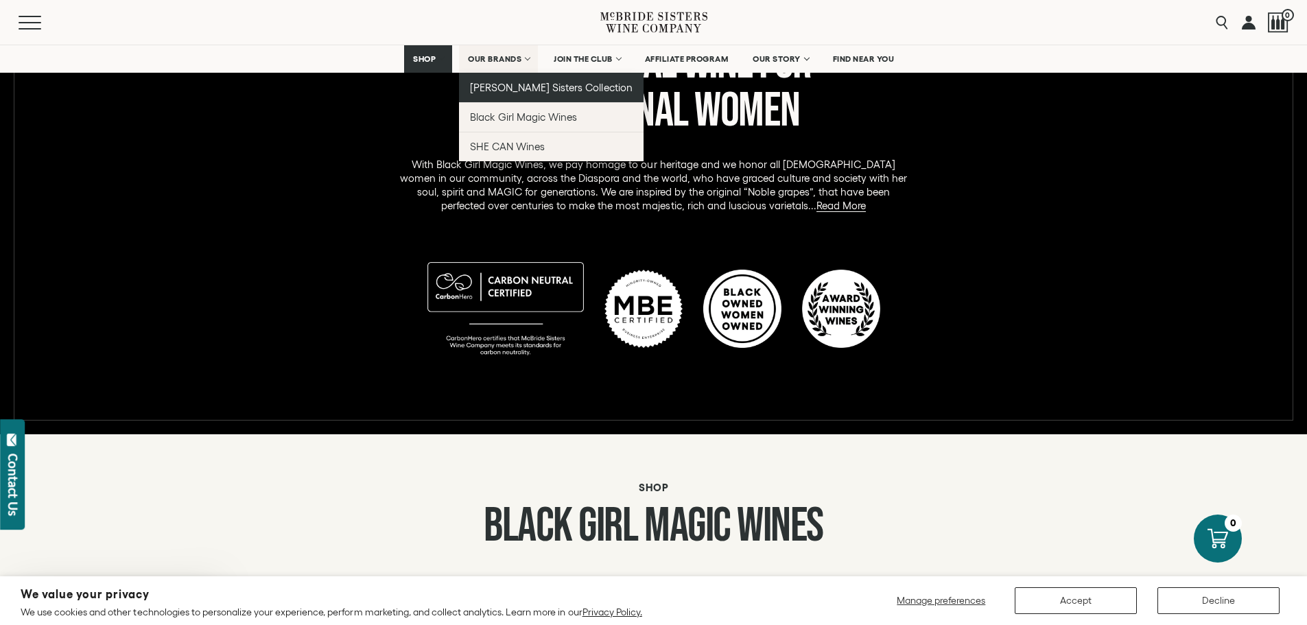
click at [503, 85] on span "[PERSON_NAME] Sisters Collection" at bounding box center [551, 88] width 163 height 12
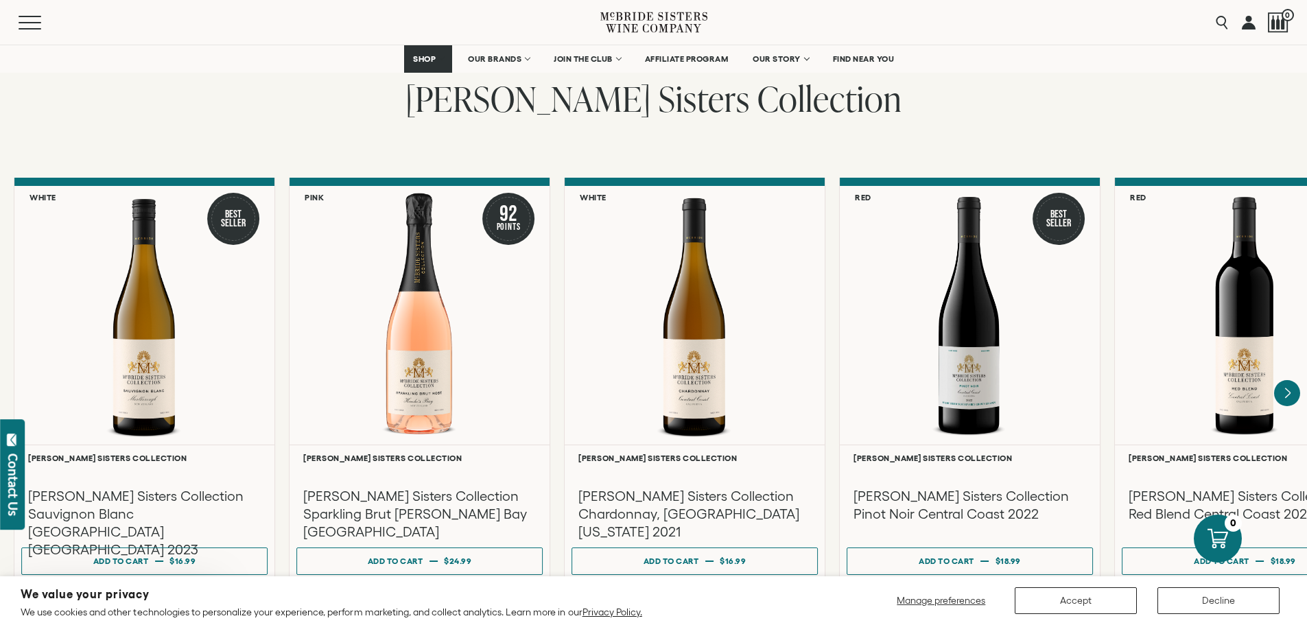
scroll to position [1098, 0]
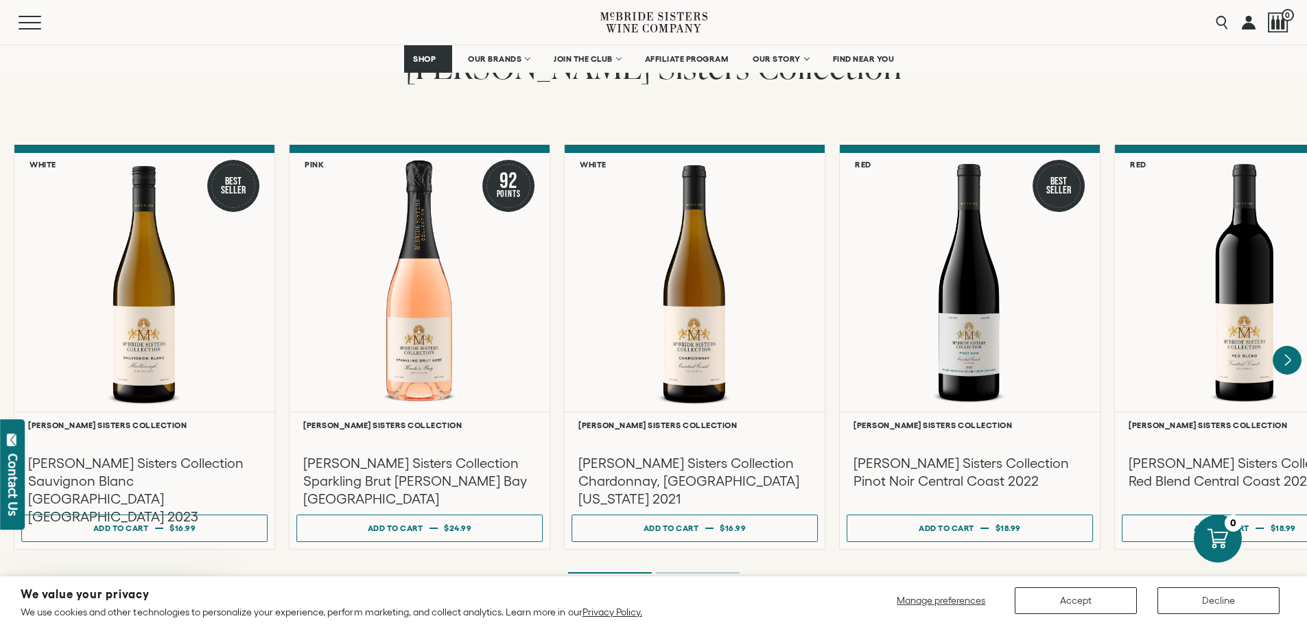
click at [1296, 346] on icon "Next" at bounding box center [1286, 360] width 29 height 29
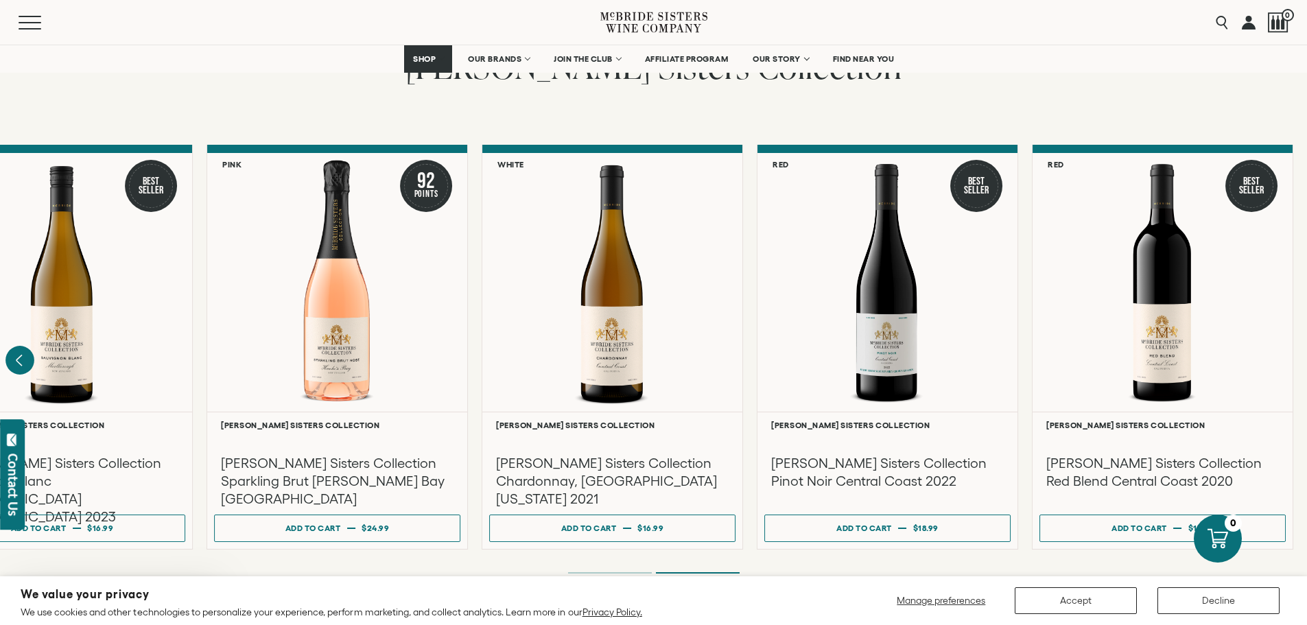
click at [23, 346] on icon "Previous" at bounding box center [19, 360] width 29 height 29
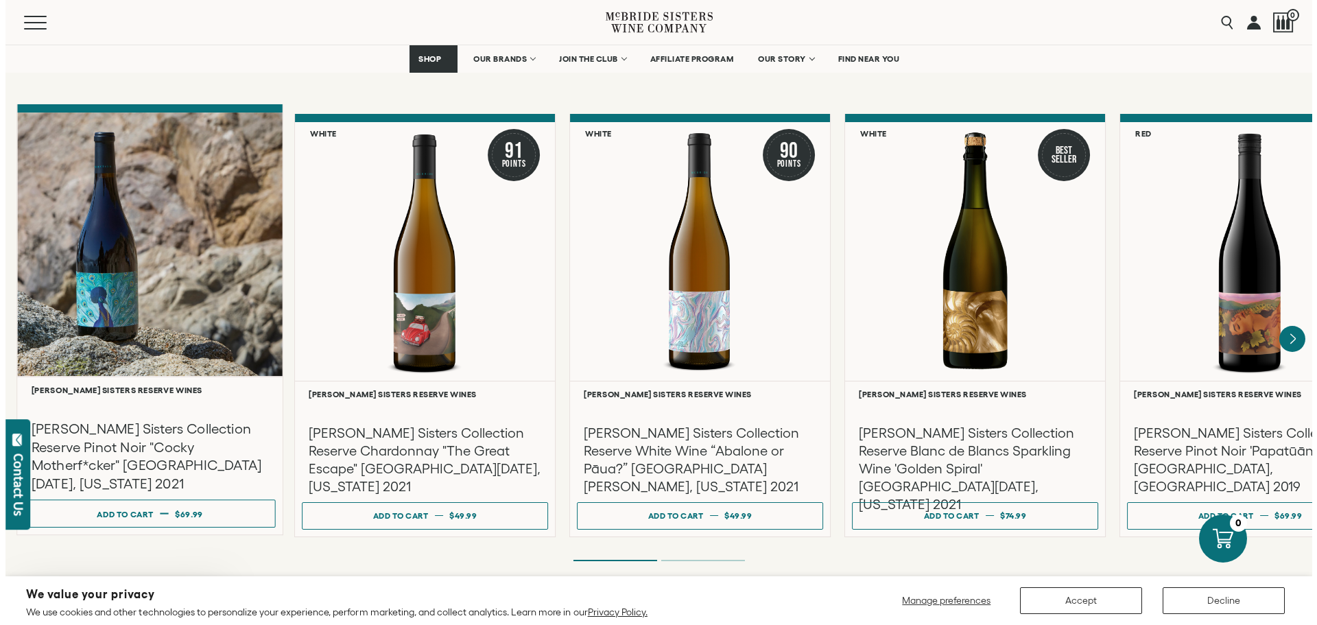
scroll to position [2332, 0]
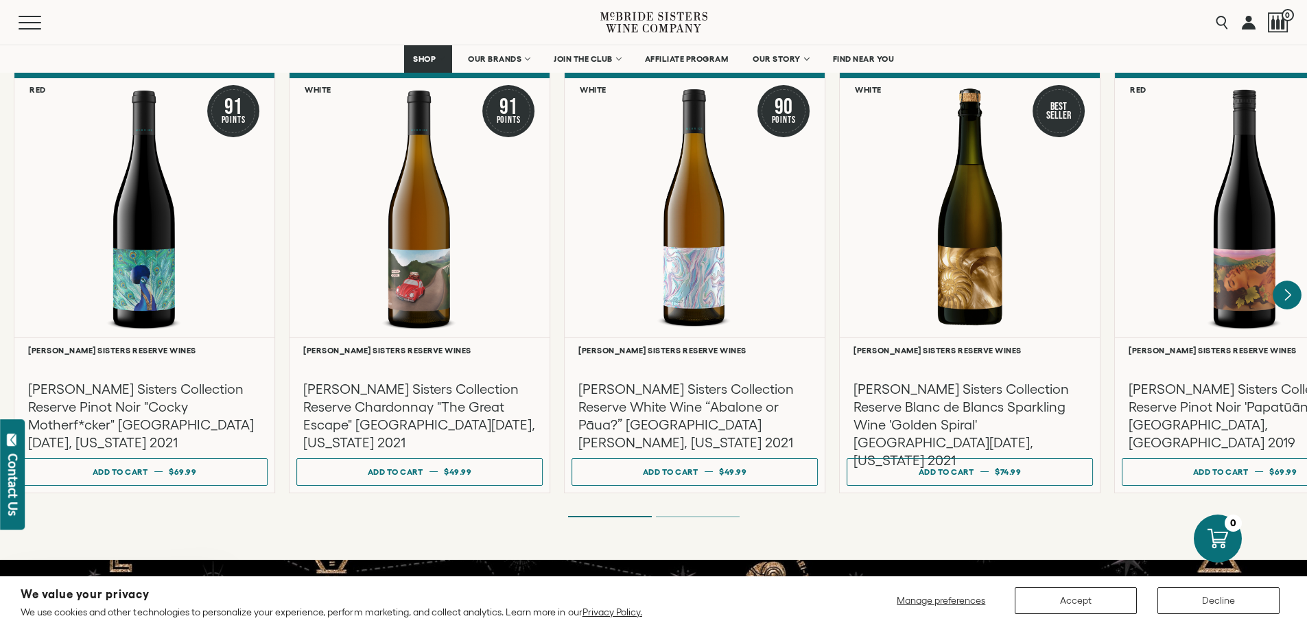
click at [1288, 289] on icon "Next" at bounding box center [1287, 294] width 5 height 11
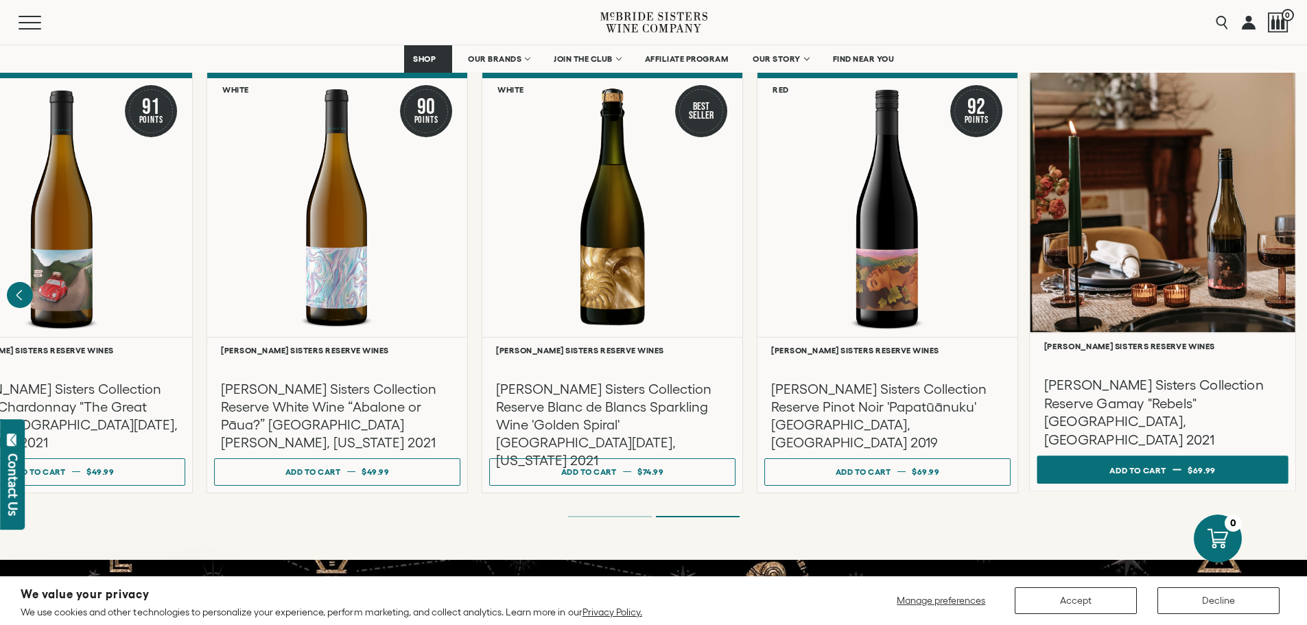
click at [1225, 457] on button "Add to cart Regular price $69.99 Regular price Sale price $69.99 Unit price / p…" at bounding box center [1161, 470] width 251 height 28
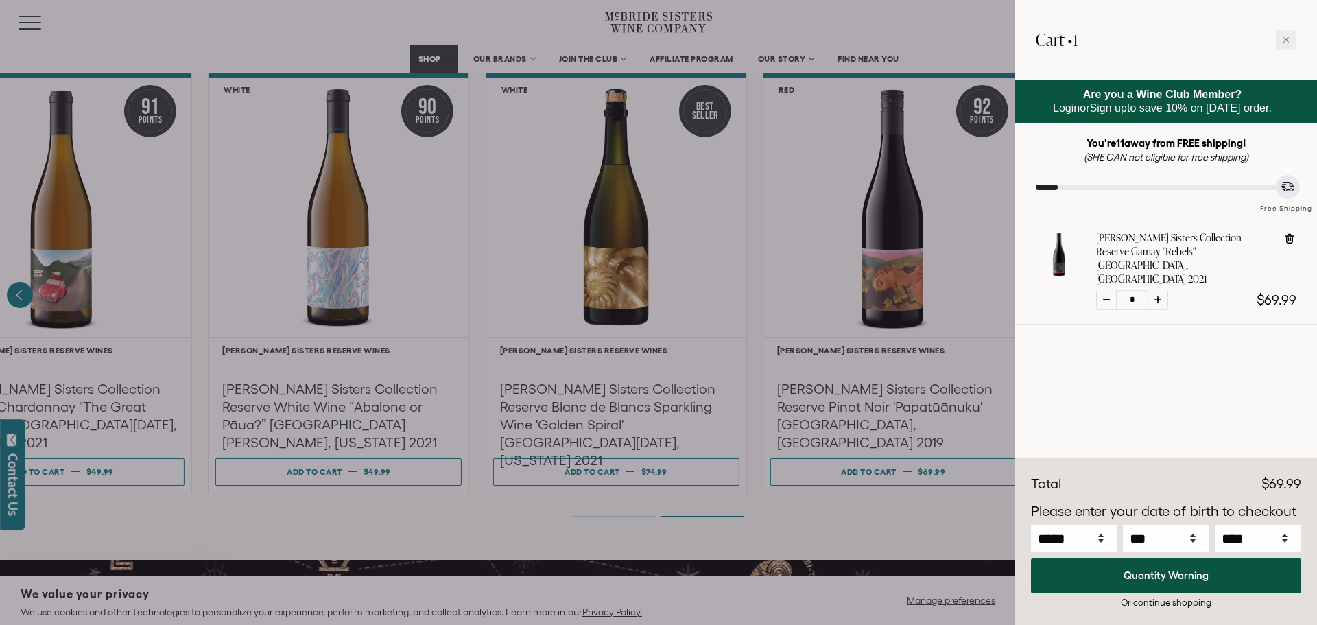
click at [1158, 296] on icon at bounding box center [1157, 299] width 7 height 7
type input "*"
click at [1158, 296] on icon at bounding box center [1157, 299] width 7 height 7
type input "*"
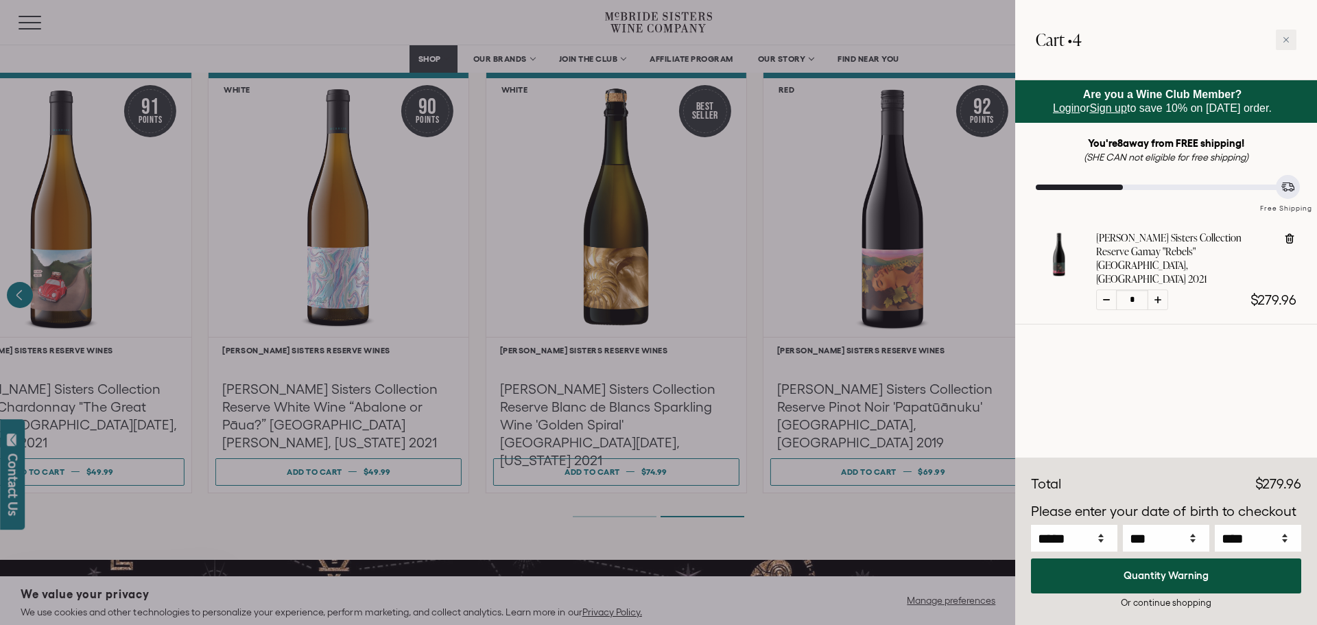
click at [346, 459] on div at bounding box center [658, 312] width 1317 height 625
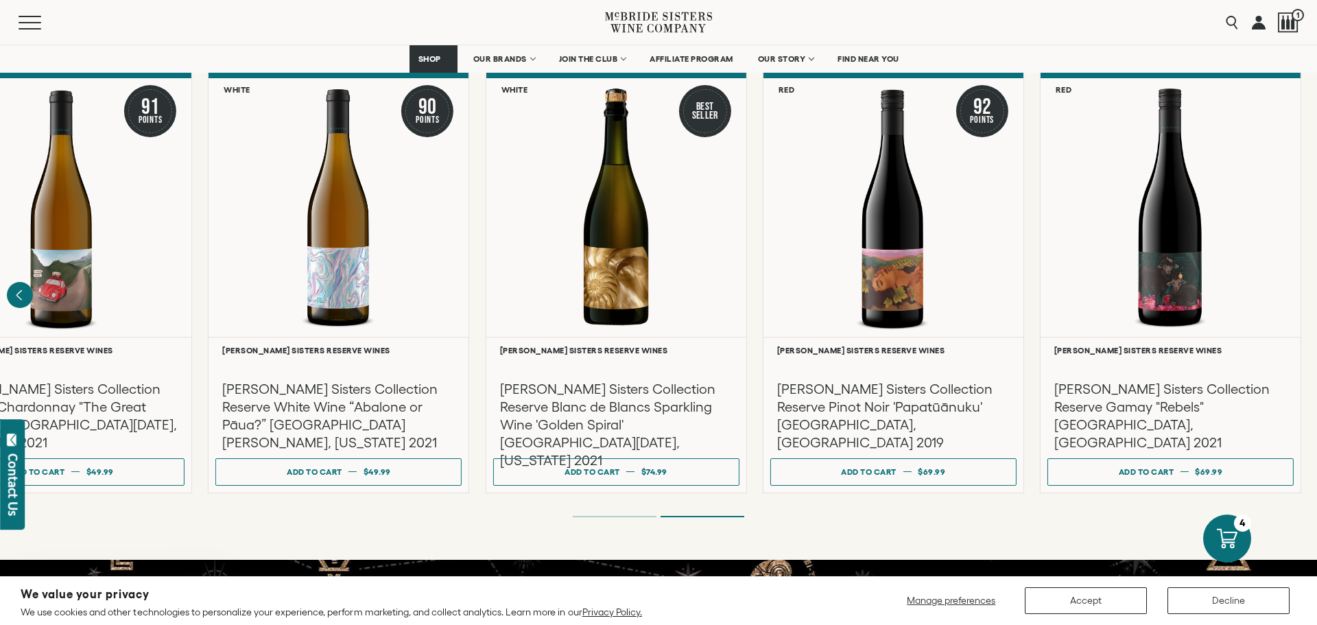
click at [346, 459] on button "Add to cart Regular price $49.99 Regular price Sale price $49.99 Unit price / p…" at bounding box center [338, 471] width 246 height 27
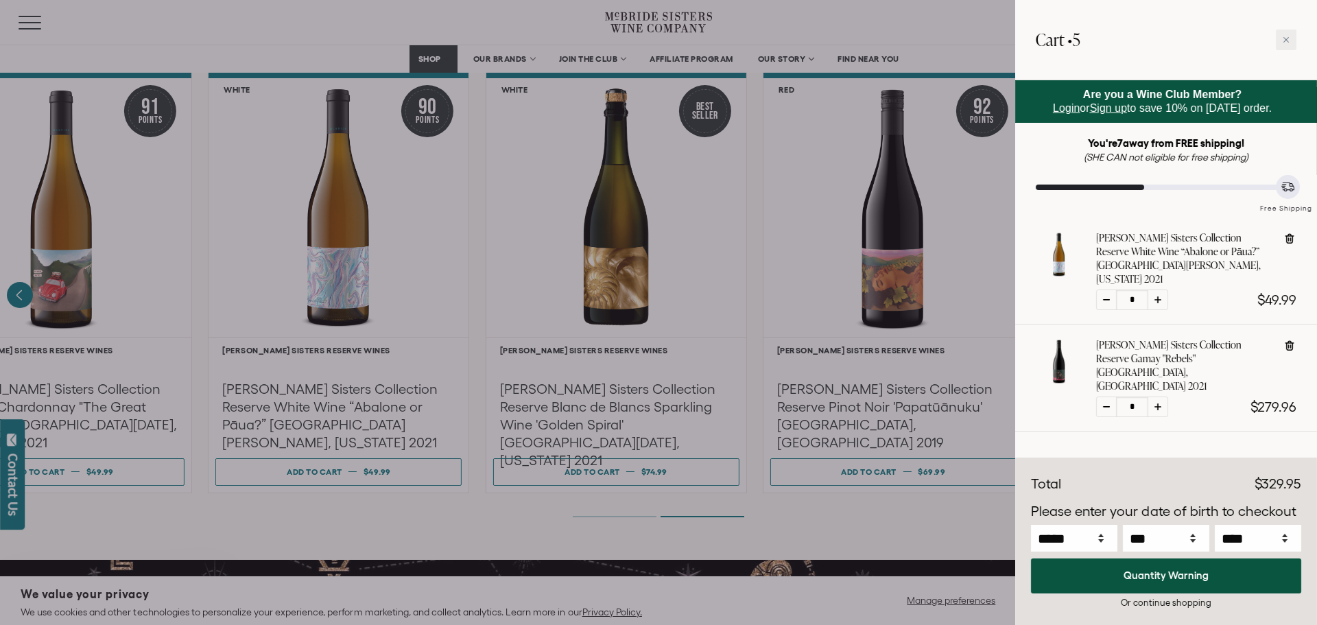
click at [1158, 296] on icon at bounding box center [1157, 299] width 7 height 7
type input "*"
click at [1158, 296] on icon at bounding box center [1157, 299] width 7 height 7
type input "*"
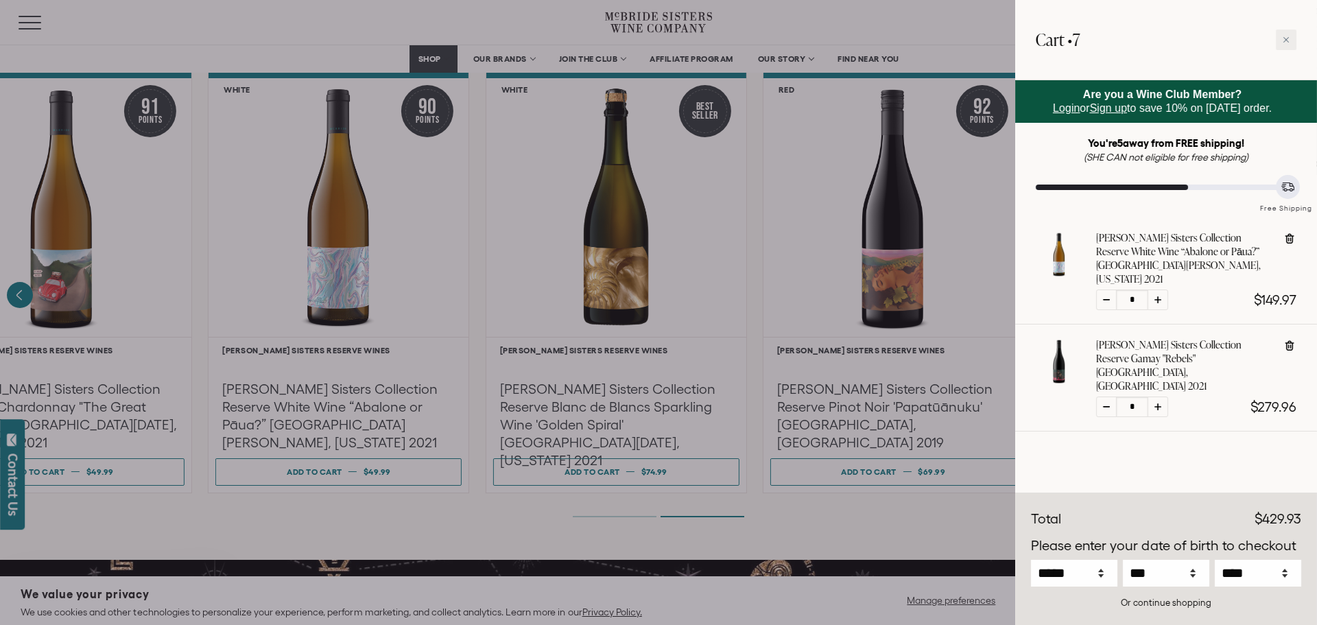
click at [1158, 296] on icon at bounding box center [1157, 299] width 7 height 7
type input "*"
click at [475, 528] on div at bounding box center [658, 312] width 1317 height 625
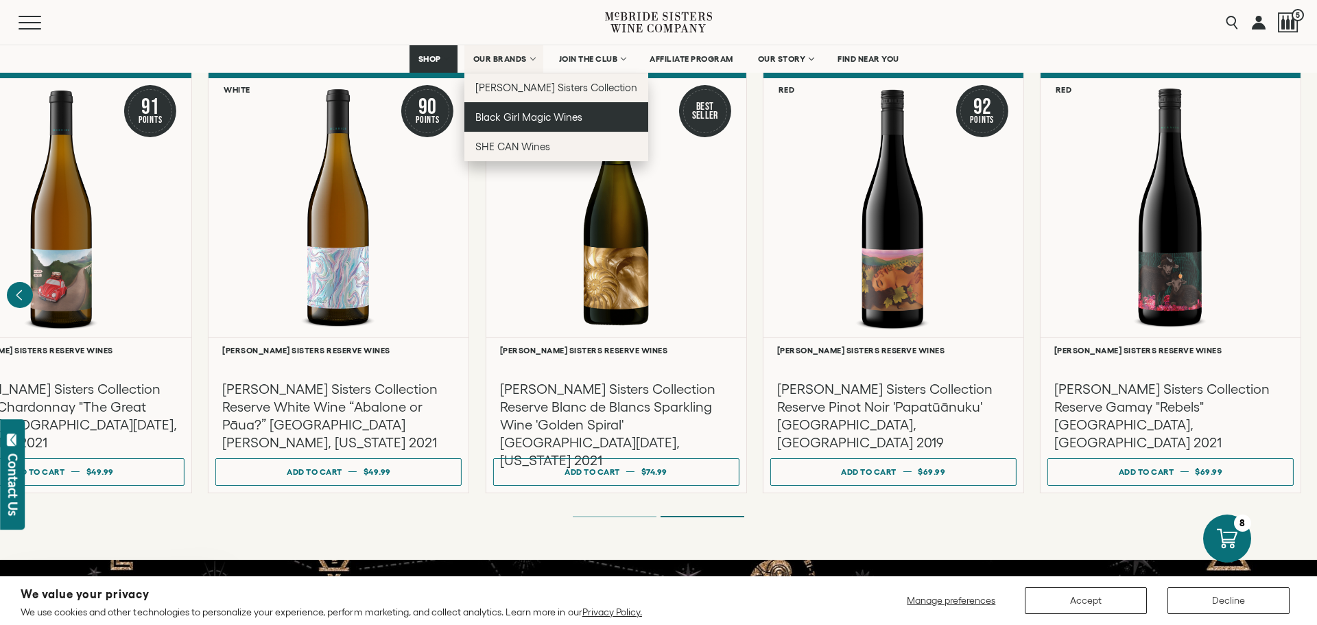
click at [514, 126] on link "Black Girl Magic Wines" at bounding box center [556, 116] width 185 height 29
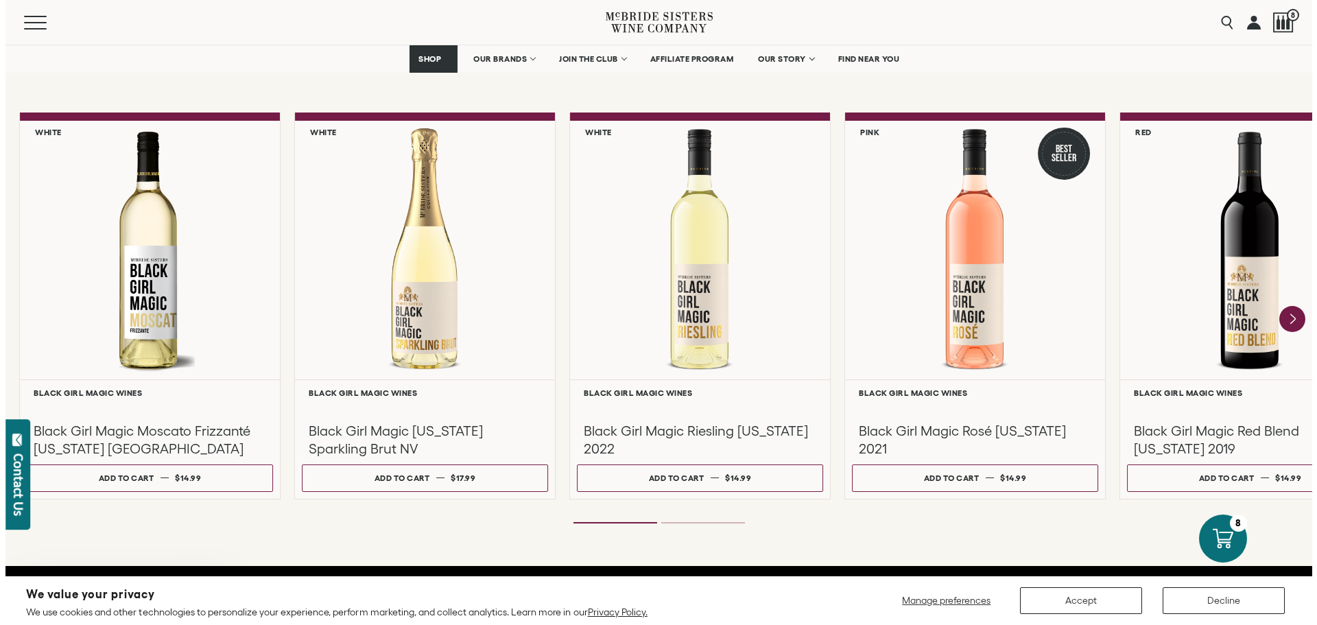
scroll to position [1235, 0]
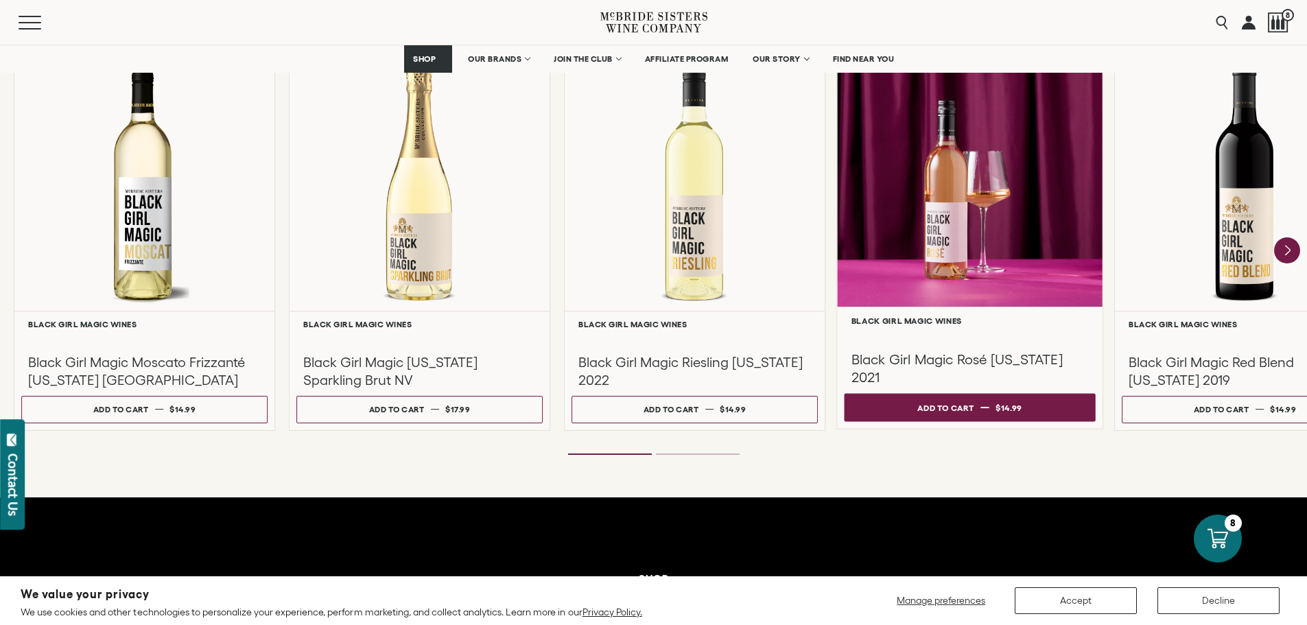
click at [915, 404] on button "Add to cart Regular price $14.99 Regular price Sale price $14.99 Unit price / p…" at bounding box center [969, 407] width 251 height 28
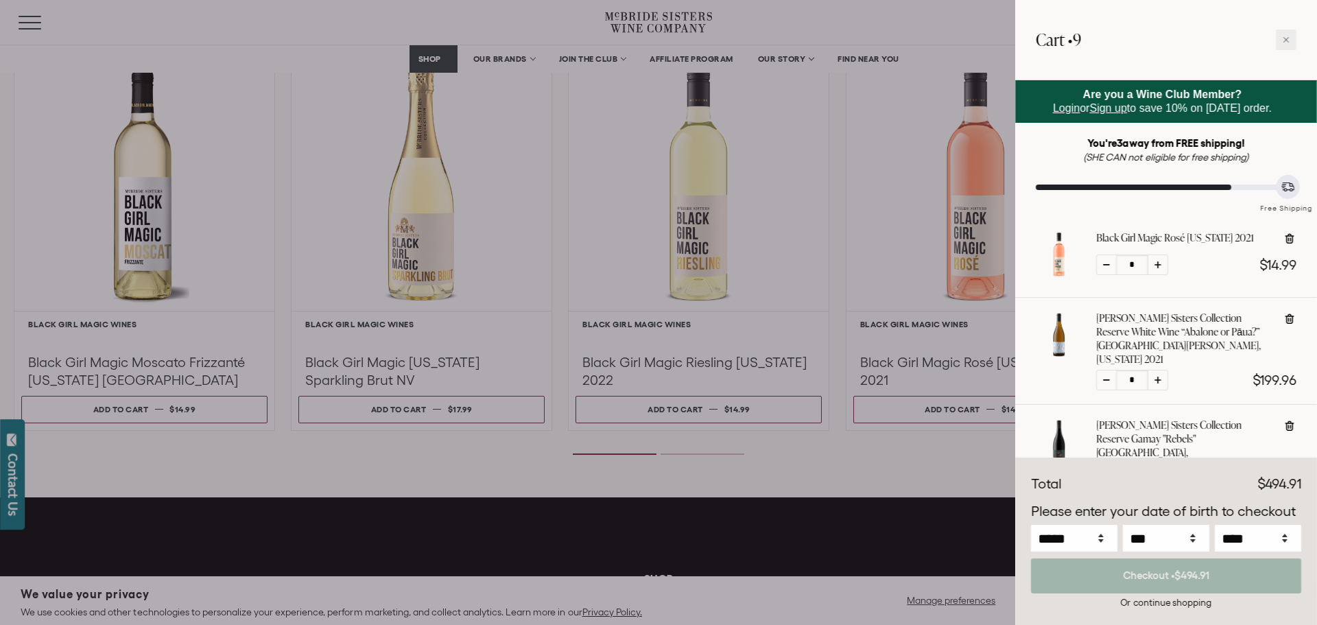
click at [1159, 265] on icon at bounding box center [1157, 264] width 7 height 7
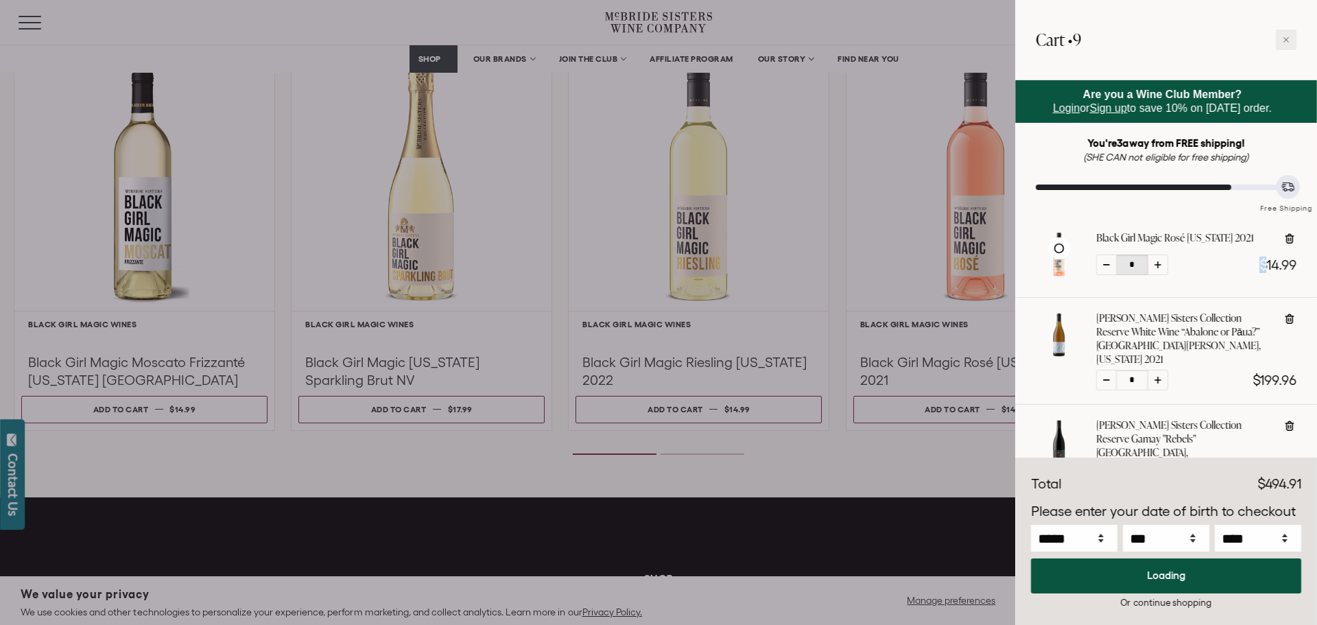
click at [1159, 265] on icon at bounding box center [1157, 264] width 7 height 7
type input "*"
click at [1159, 265] on icon at bounding box center [1157, 264] width 7 height 7
type input "*"
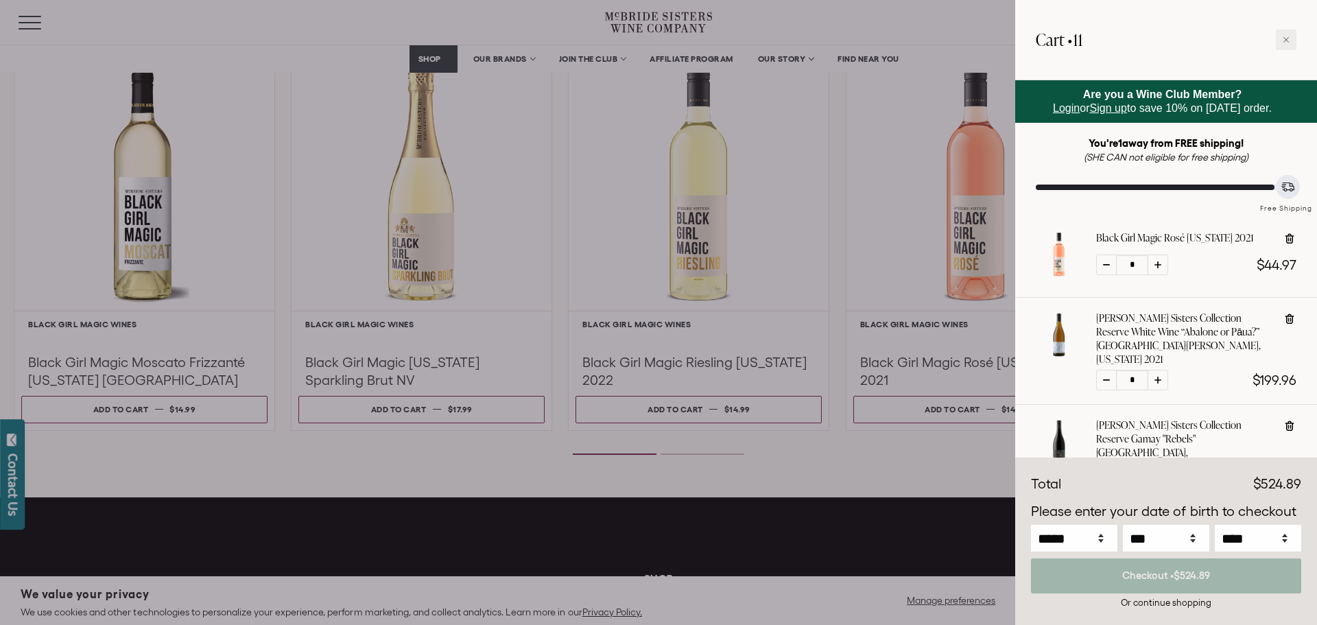
click at [1159, 265] on icon at bounding box center [1157, 264] width 7 height 7
type input "*"
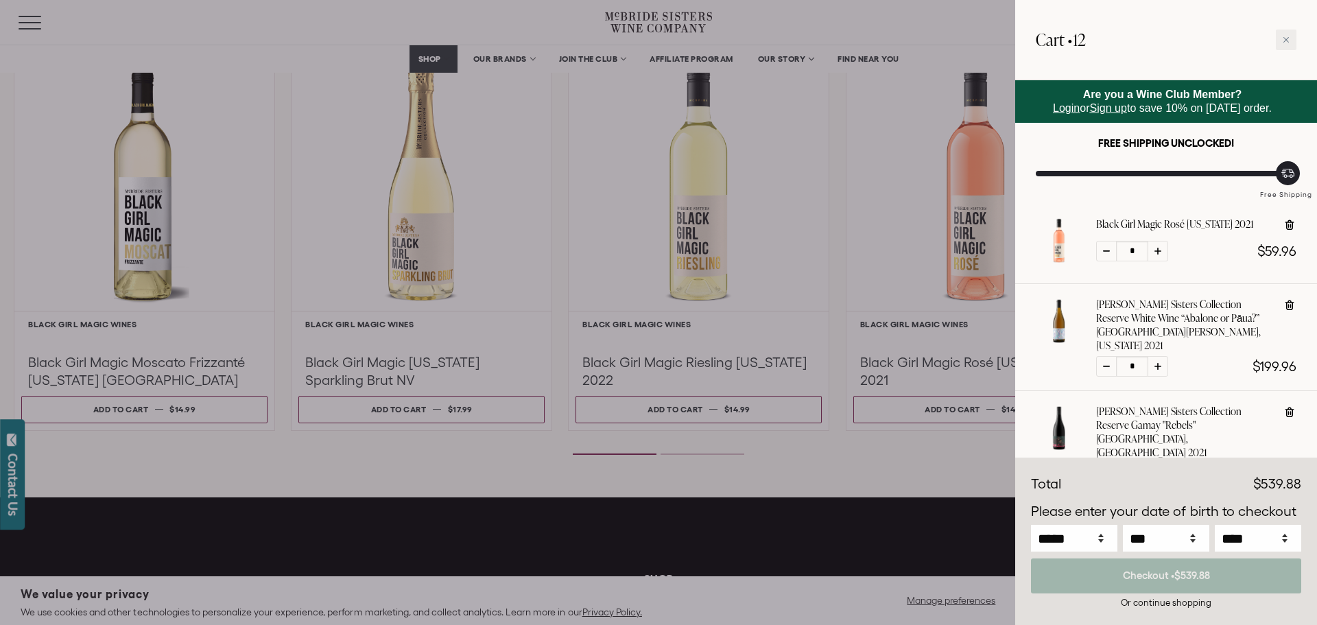
click at [725, 483] on div at bounding box center [658, 312] width 1317 height 625
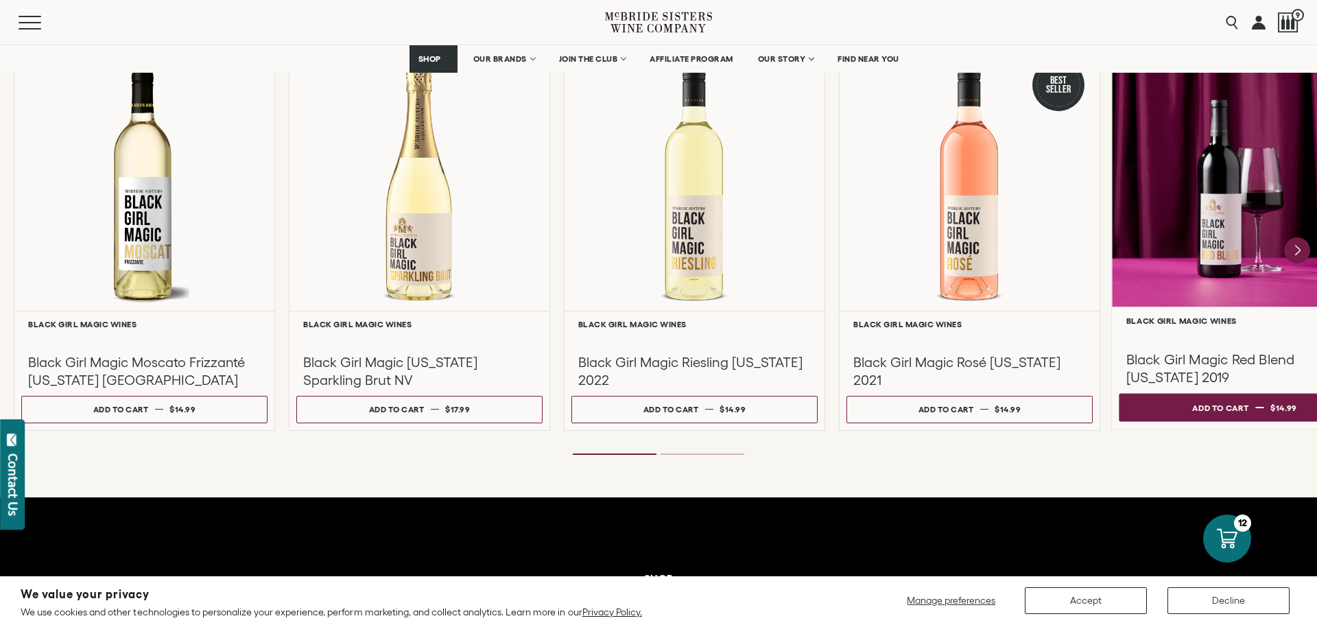
click at [1157, 403] on button "Add to cart Regular price $14.99 Regular price Sale price $14.99 Unit price / p…" at bounding box center [1244, 407] width 251 height 28
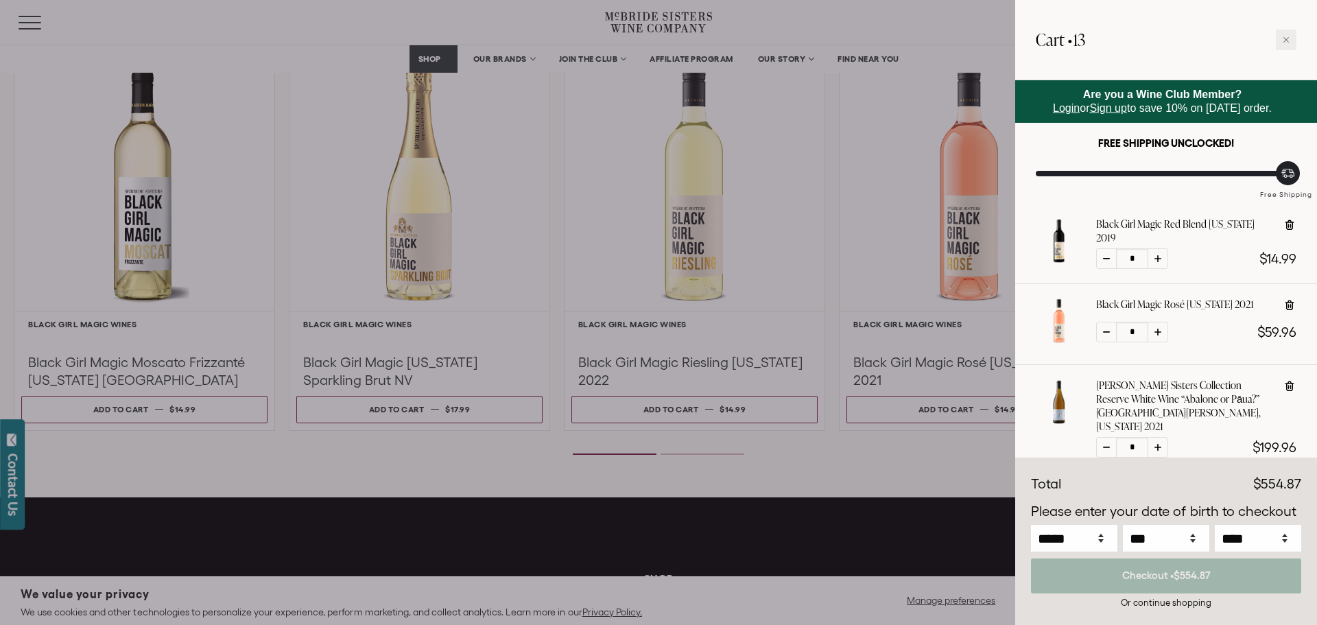
click at [1162, 252] on div at bounding box center [1158, 258] width 21 height 21
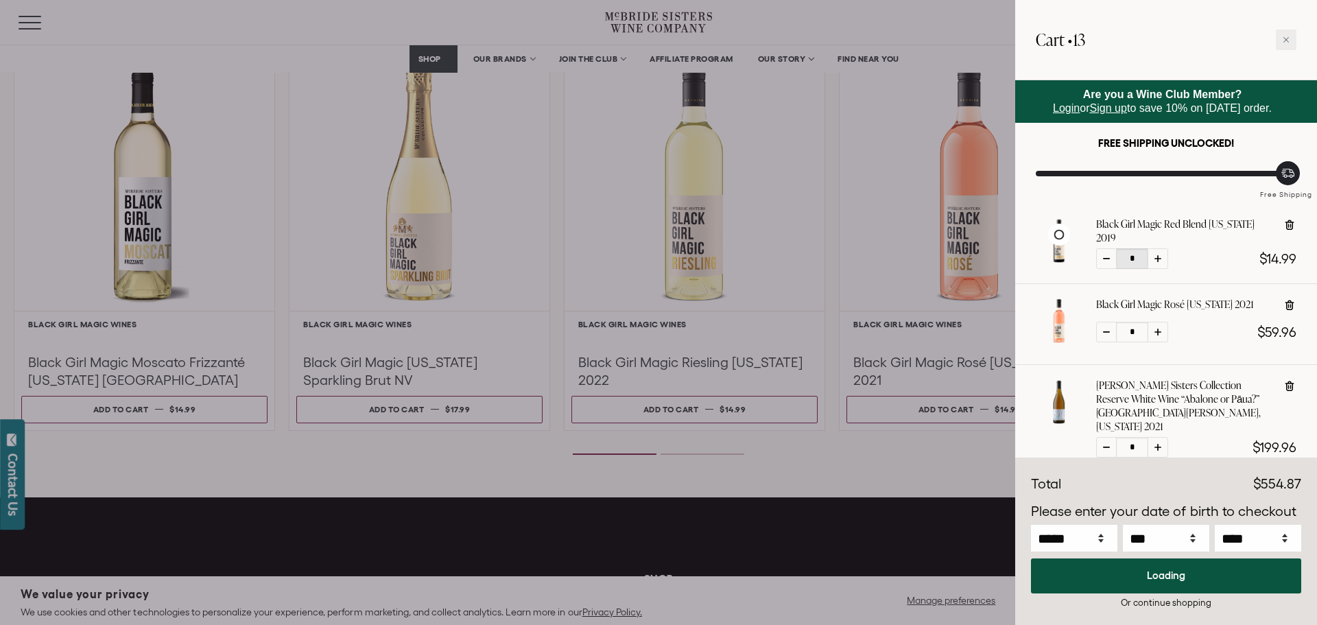
click at [1162, 252] on div at bounding box center [1158, 258] width 21 height 21
type input "*"
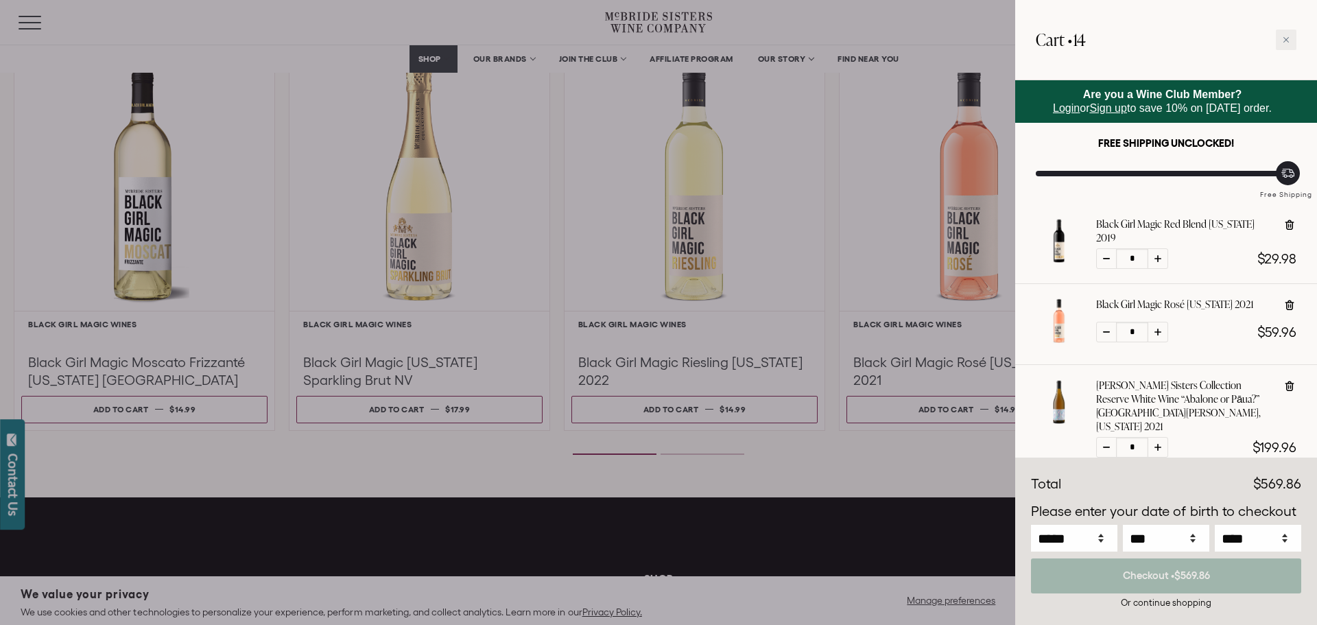
click at [1162, 252] on div at bounding box center [1158, 258] width 21 height 21
type input "*"
click at [1162, 252] on div at bounding box center [1158, 258] width 21 height 21
type input "*"
click at [1157, 255] on icon at bounding box center [1157, 258] width 7 height 7
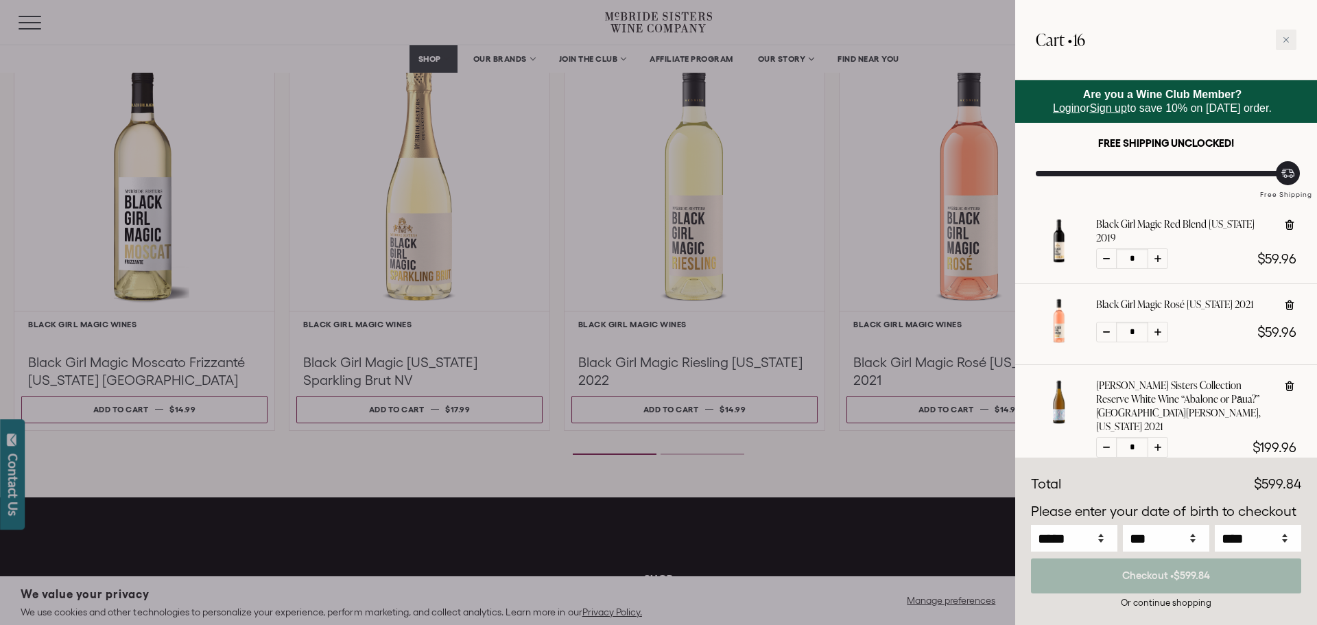
type input "*"
click at [1159, 330] on icon at bounding box center [1157, 332] width 7 height 7
type input "*"
click at [1158, 444] on icon at bounding box center [1157, 447] width 7 height 7
type input "*"
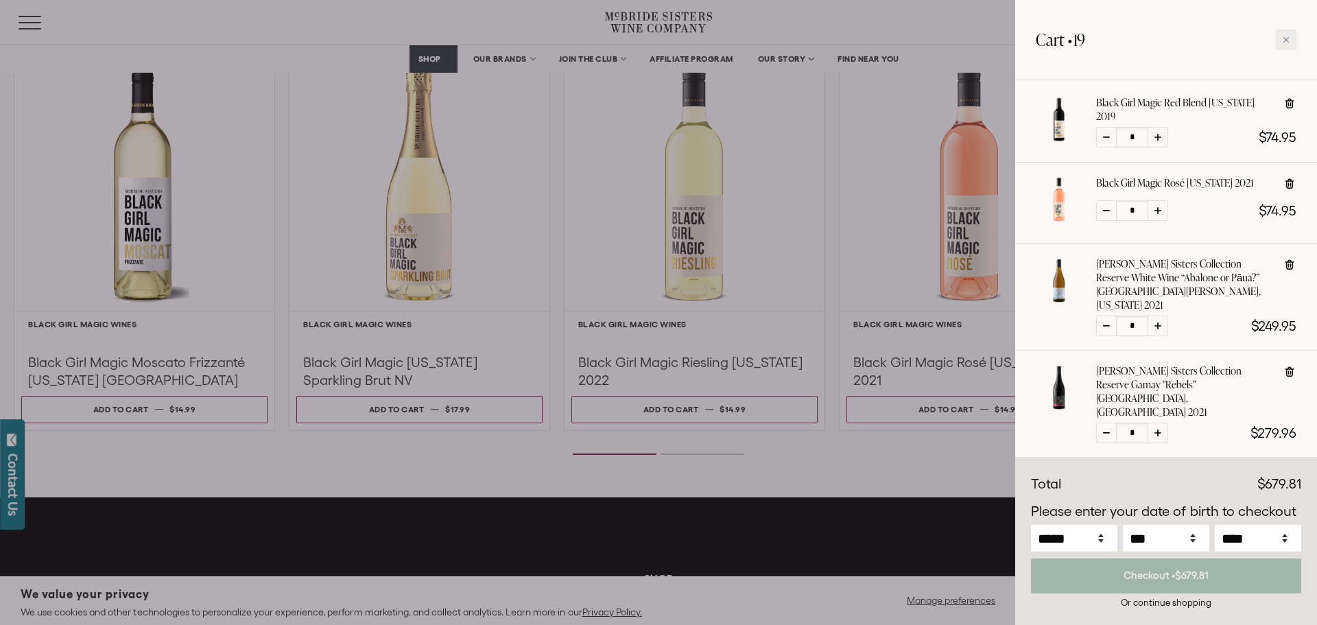
scroll to position [122, 0]
click at [1161, 422] on div at bounding box center [1158, 432] width 21 height 21
type input "*"
click at [1100, 536] on select "***** *** *** *** *** *** *** *** *** *** *** *** ***" at bounding box center [1074, 538] width 86 height 27
select select "*"
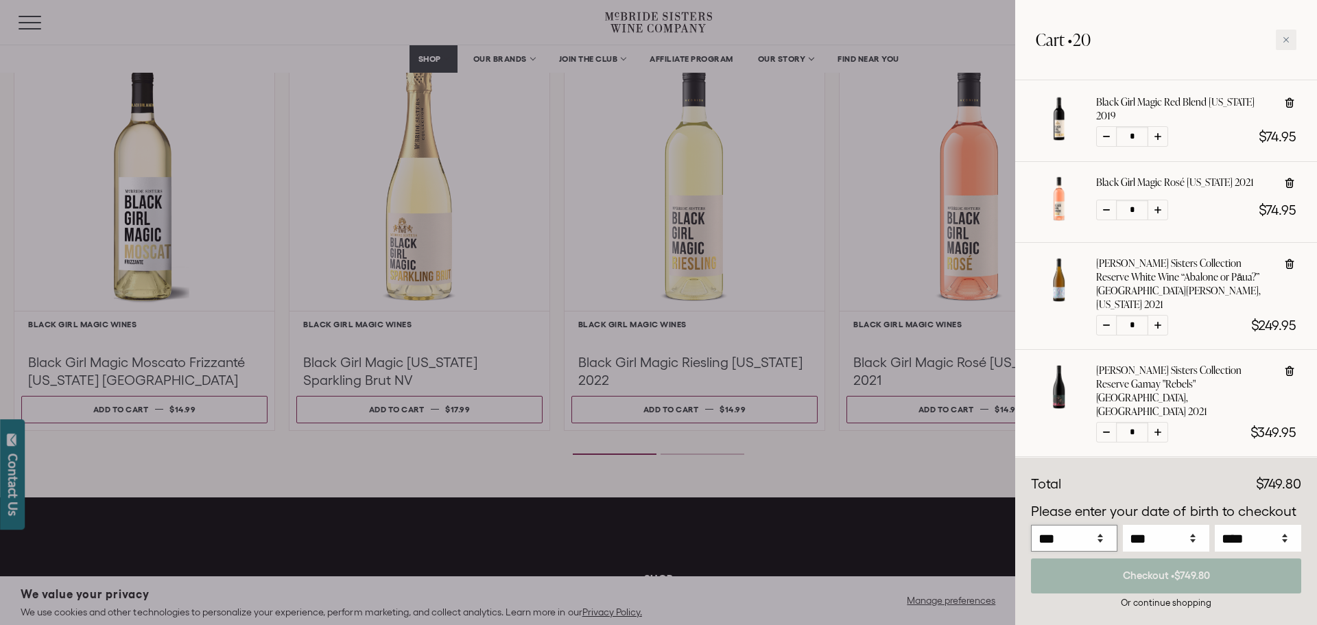
click at [1031, 525] on select "***** *** *** *** *** *** *** *** *** *** *** *** ***" at bounding box center [1074, 538] width 86 height 27
click at [1192, 534] on select "*** * * * * * * * * * ** ** ** ** ** ** ** ** ** ** ** ** ** ** ** ** ** ** ** …" at bounding box center [1166, 538] width 86 height 27
select select "*"
click at [1123, 525] on select "*** * * * * * * * * * ** ** ** ** ** ** ** ** ** ** ** ** ** ** ** ** ** ** ** …" at bounding box center [1166, 538] width 86 height 27
click at [1283, 535] on select "**** **** **** **** **** **** **** **** **** **** **** **** **** **** **** ****…" at bounding box center [1258, 538] width 86 height 27
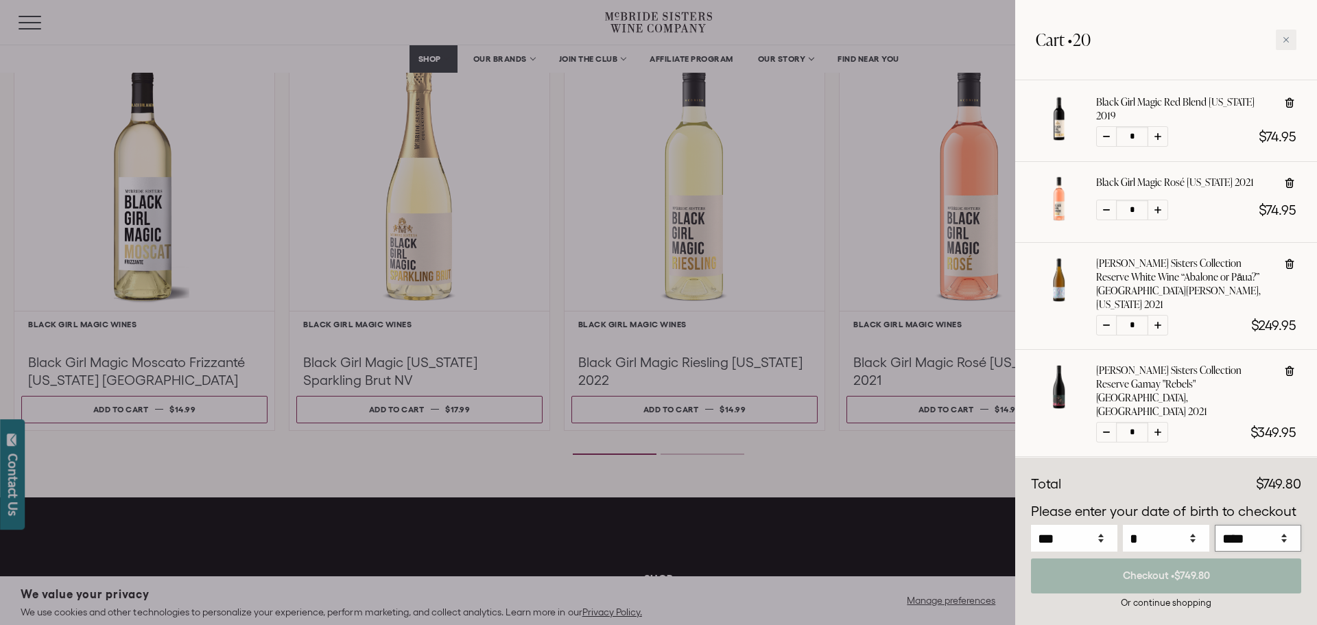
click at [1215, 525] on select "**** **** **** **** **** **** **** **** **** **** **** **** **** **** **** ****…" at bounding box center [1258, 538] width 86 height 27
select select "****"
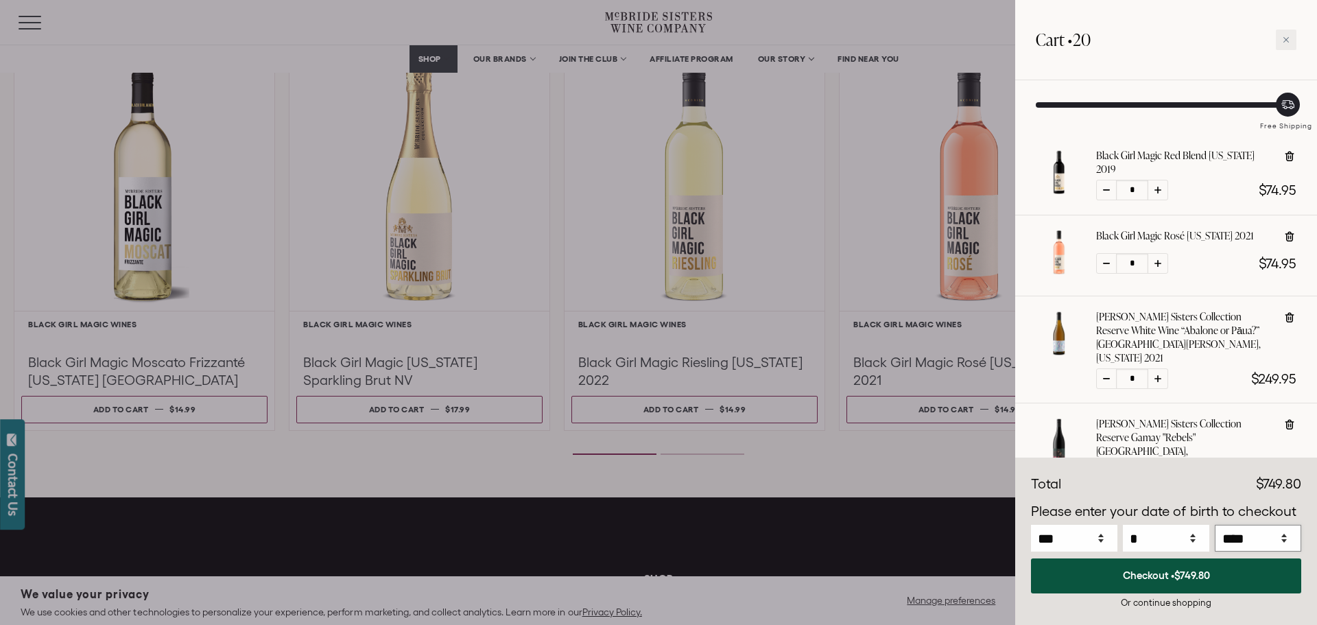
scroll to position [0, 0]
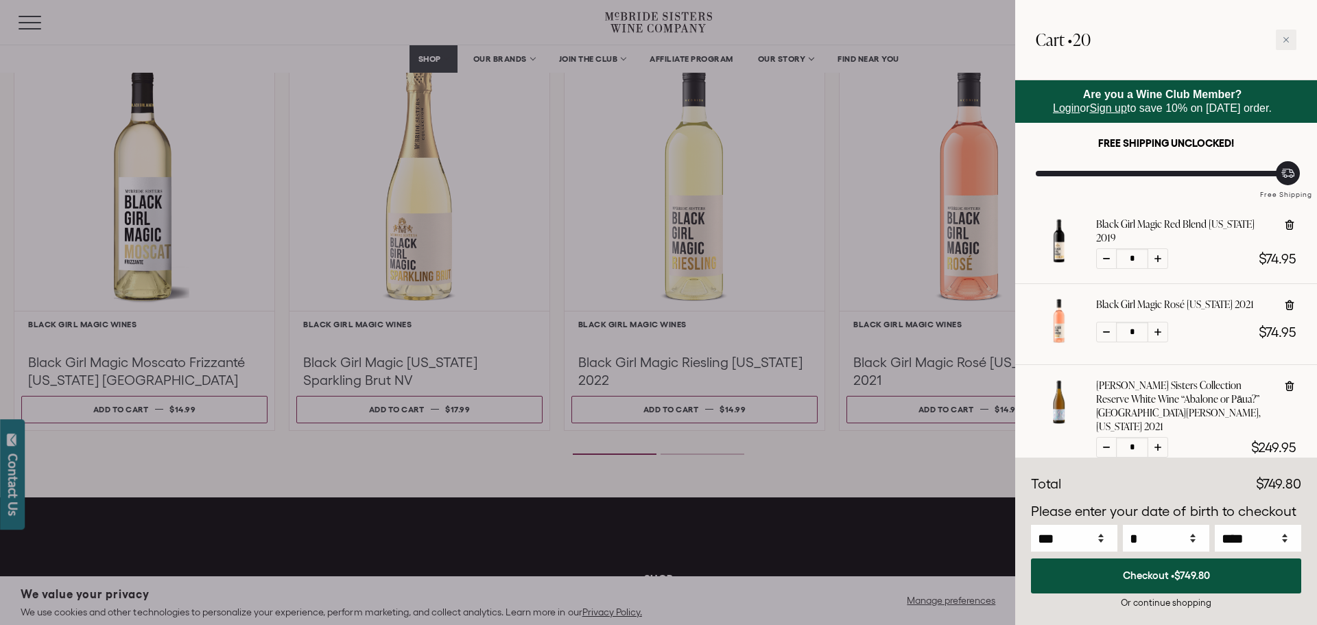
click at [573, 56] on div at bounding box center [658, 312] width 1317 height 625
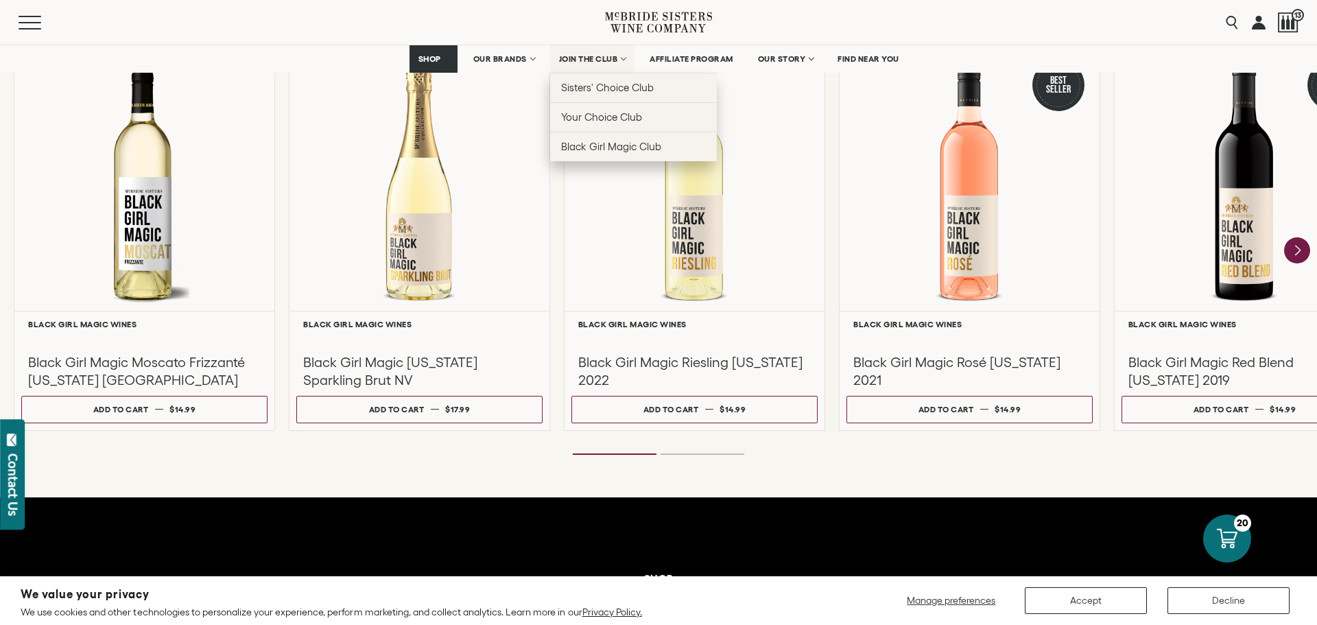
click at [573, 56] on span "JOIN THE CLUB" at bounding box center [588, 59] width 59 height 10
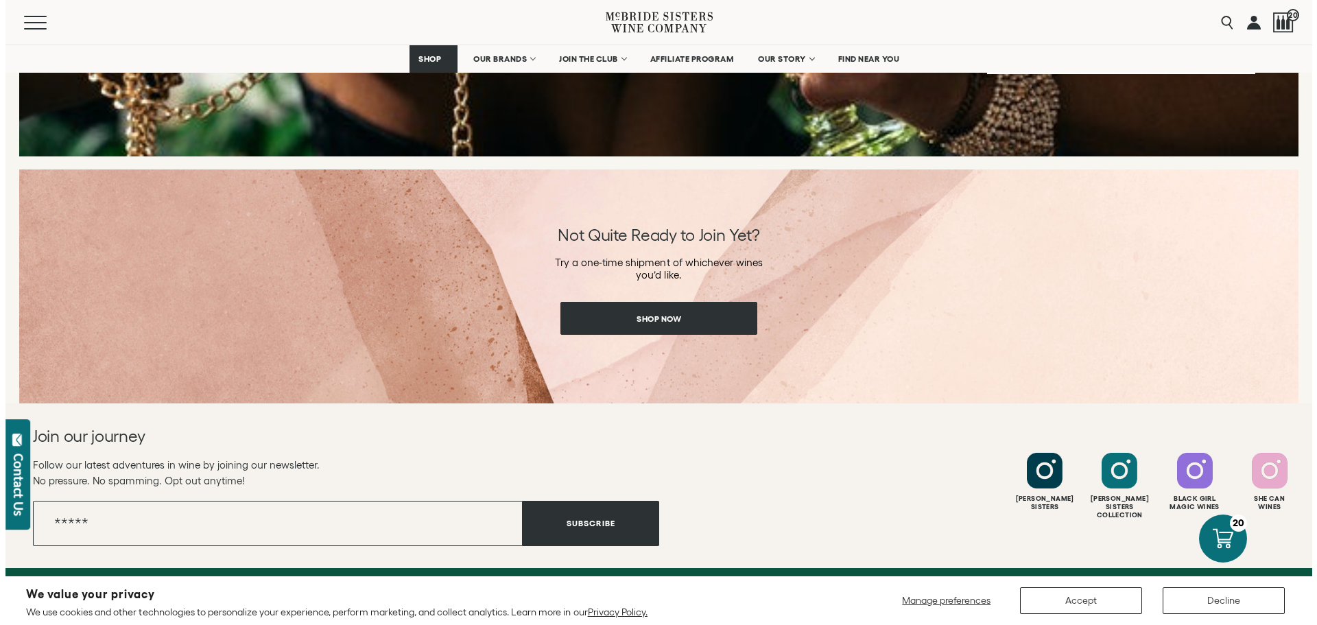
scroll to position [2195, 0]
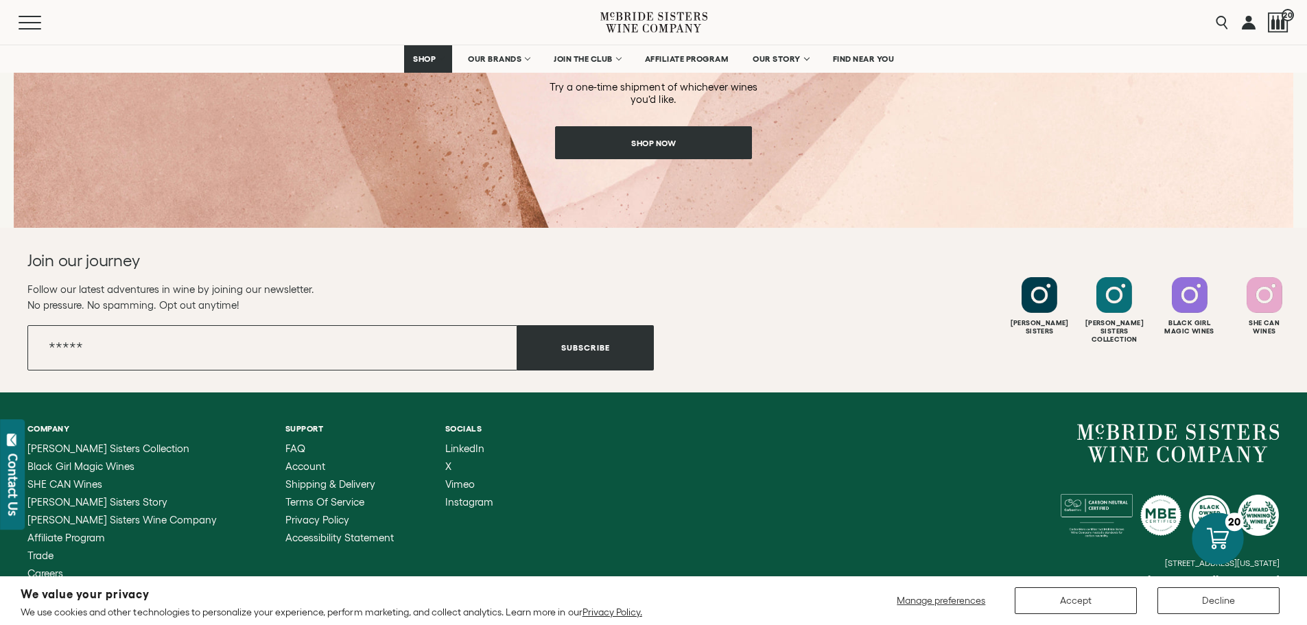
click at [1217, 537] on icon at bounding box center [1218, 539] width 22 height 22
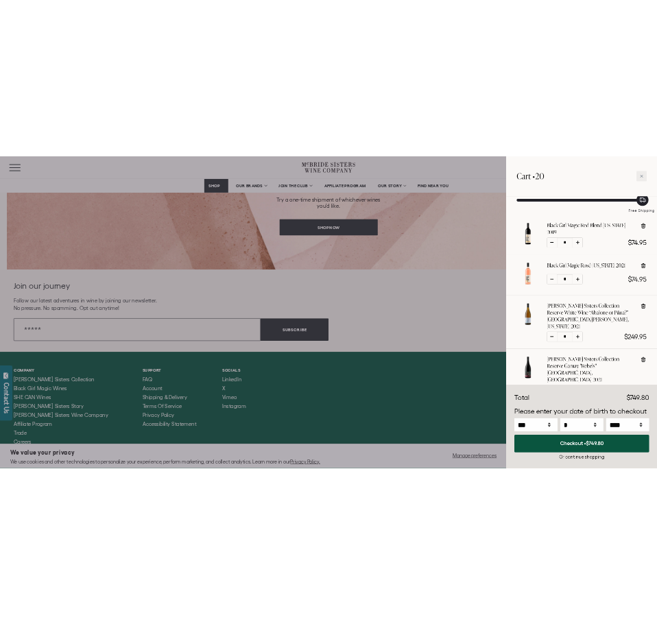
scroll to position [54, 0]
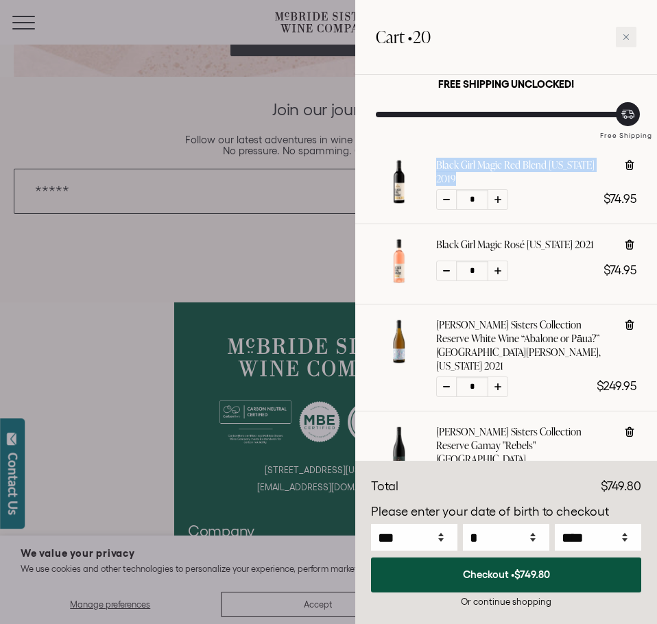
drag, startPoint x: 434, startPoint y: 165, endPoint x: 611, endPoint y: 167, distance: 176.3
click at [611, 167] on div "Black Girl Magic Red Blend [US_STATE] 2019 *" at bounding box center [506, 184] width 261 height 52
copy link "Black Girl Magic Red Blend [US_STATE] 2019"
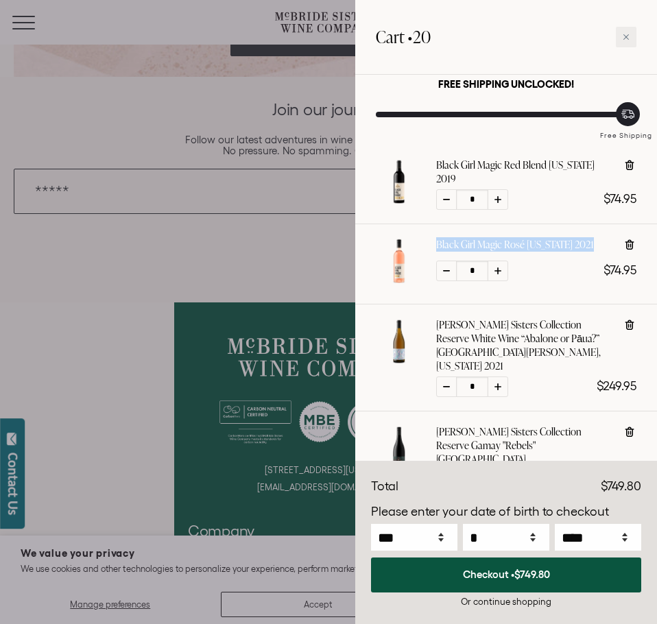
drag, startPoint x: 434, startPoint y: 246, endPoint x: 585, endPoint y: 246, distance: 151.6
click at [585, 246] on div "Black Girl Magic Rosé [US_STATE] 2021" at bounding box center [506, 264] width 261 height 52
copy link "Black Girl Magic Rosé [US_STATE] 2021"
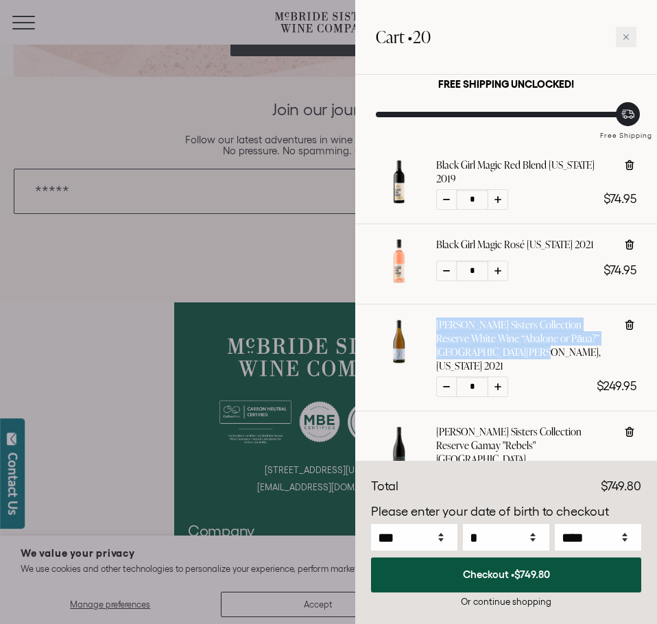
drag, startPoint x: 432, startPoint y: 325, endPoint x: 506, endPoint y: 352, distance: 78.8
click at [506, 352] on div "[PERSON_NAME] Sisters Collection Reserve White Wine “Abalone or Pāua?” [GEOGRAP…" at bounding box center [506, 357] width 261 height 79
copy link "[PERSON_NAME] Sisters Collection Reserve White Wine “Abalone or Pāua?” [GEOGRAP…"
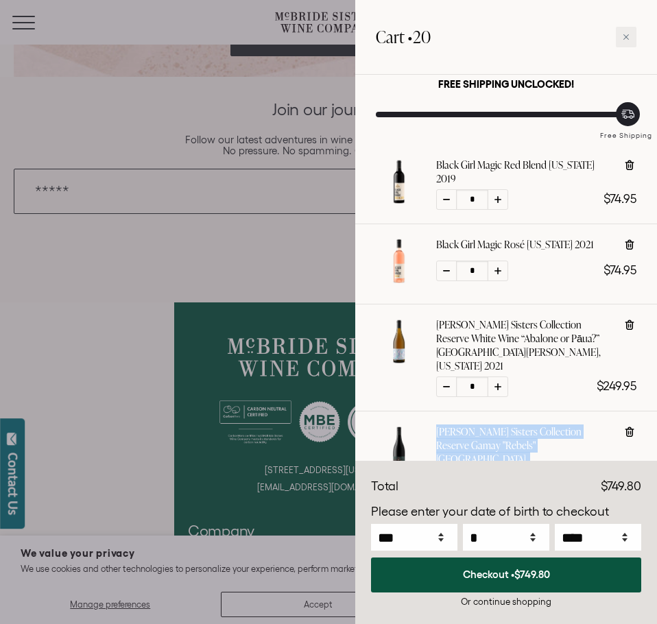
drag, startPoint x: 434, startPoint y: 416, endPoint x: 606, endPoint y: 429, distance: 172.7
click at [606, 429] on div "[PERSON_NAME] Sisters Collection Reserve Gamay "Rebels" [GEOGRAPHIC_DATA], [GEO…" at bounding box center [506, 464] width 261 height 79
copy link "[PERSON_NAME] Sisters Collection Reserve Gamay "Rebels" [GEOGRAPHIC_DATA], [GEO…"
